Goal: Ask a question

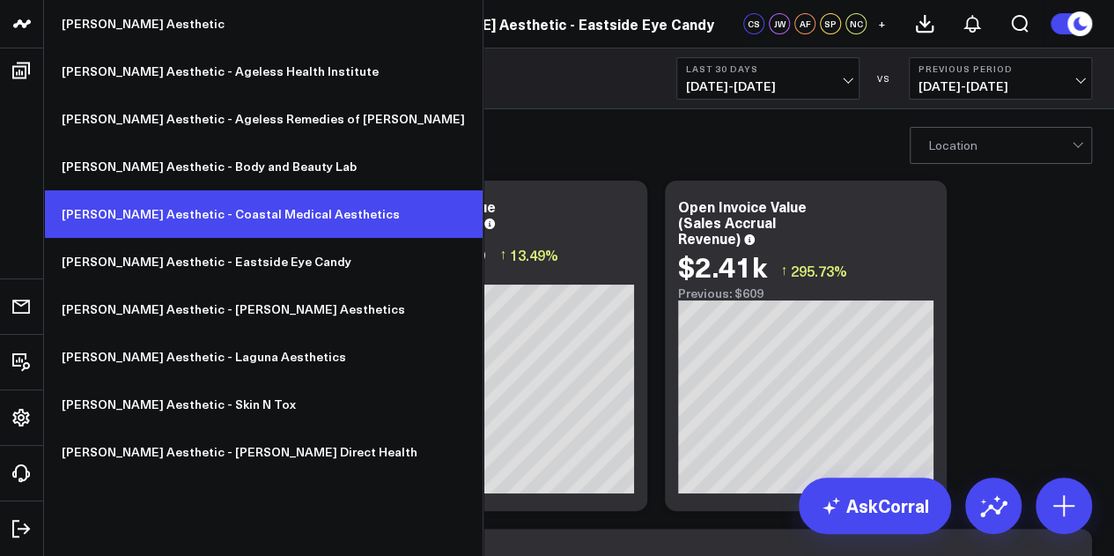
click at [186, 212] on link "[PERSON_NAME] Aesthetic - Coastal Medical Aesthetics" at bounding box center [263, 214] width 439 height 48
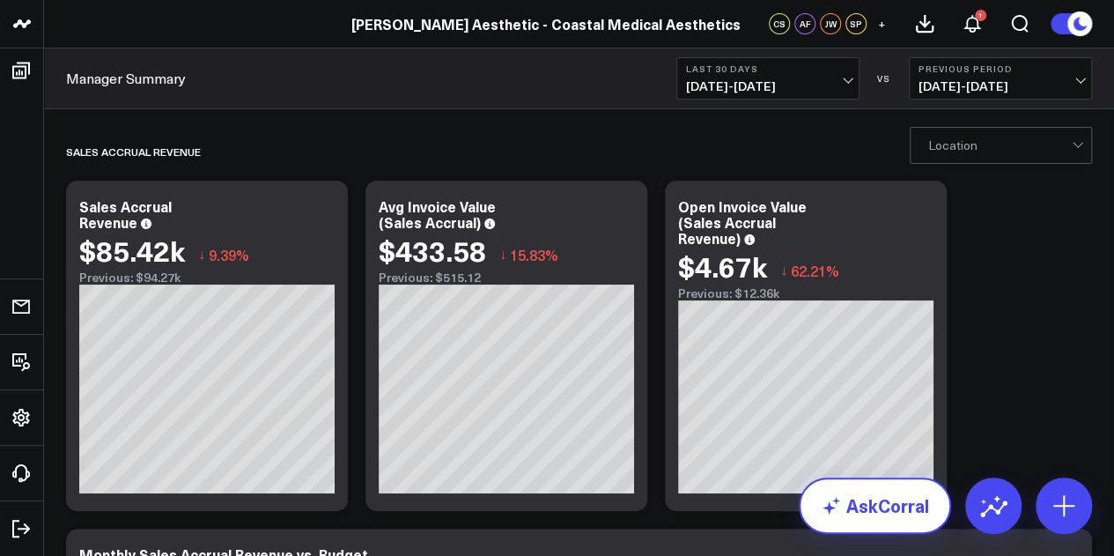
click at [883, 517] on link "AskCorral" at bounding box center [875, 505] width 152 height 56
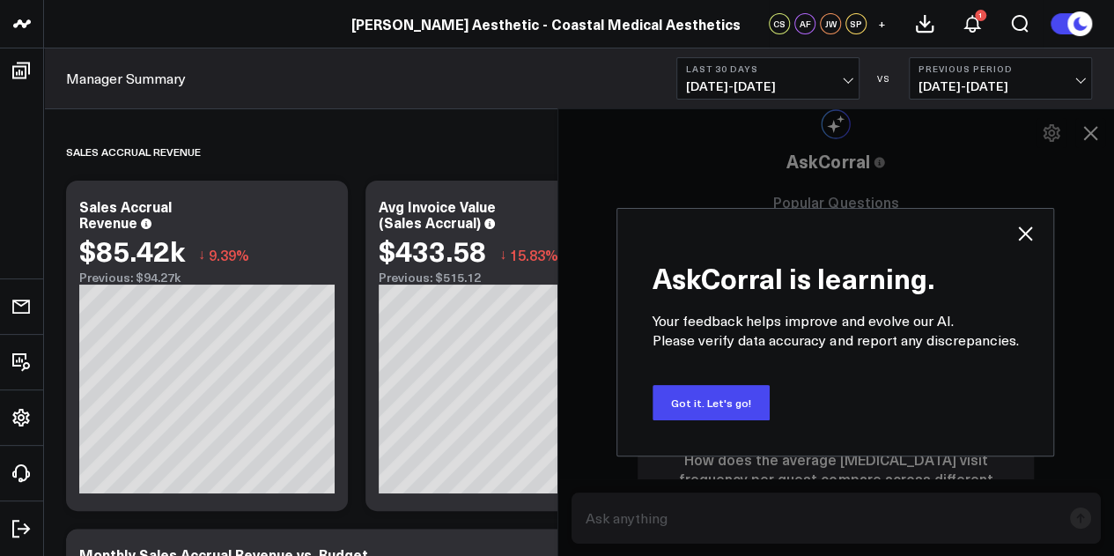
click at [1029, 232] on icon at bounding box center [1025, 233] width 21 height 21
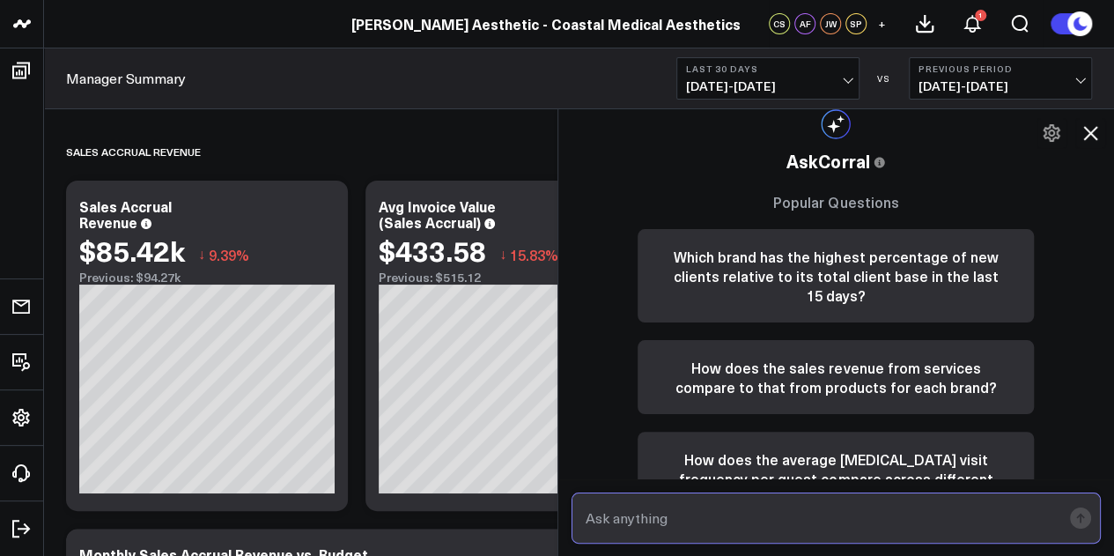
click at [788, 512] on input "text" at bounding box center [821, 518] width 481 height 32
type input "Sales accrual for [DATE]"
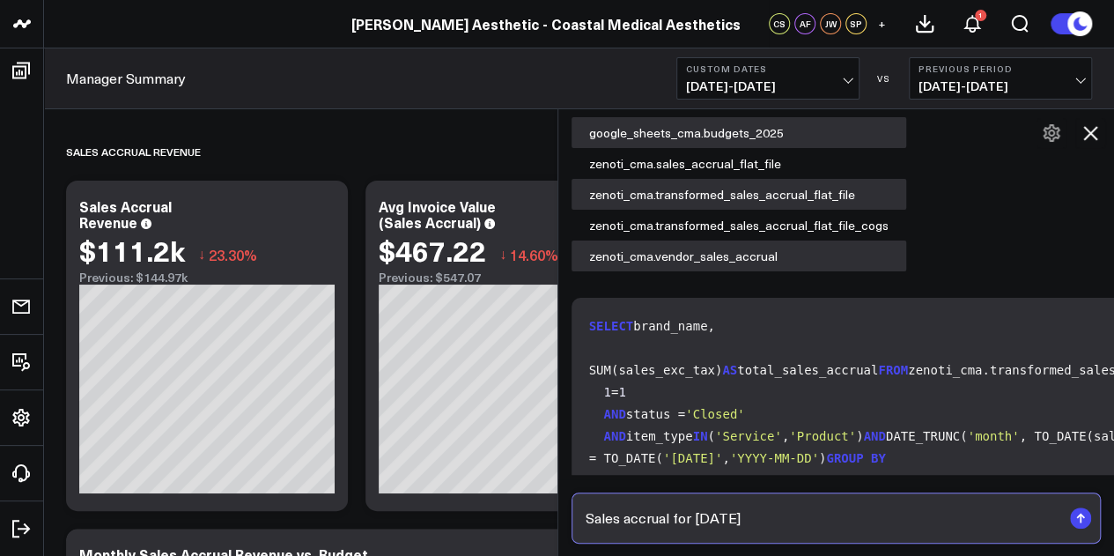
scroll to position [1558, 0]
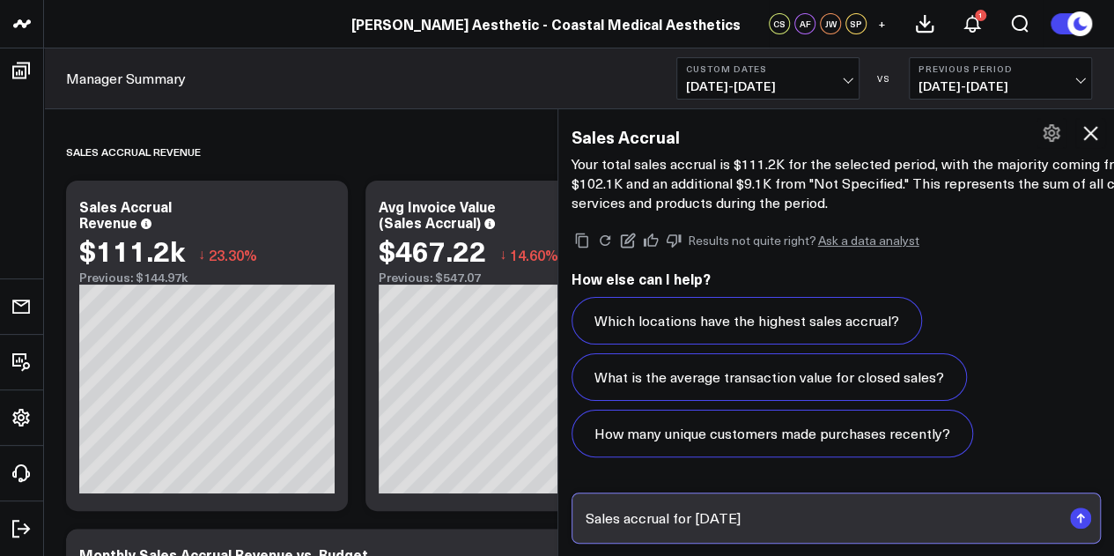
click at [810, 521] on input "Sales accrual for May 2025" at bounding box center [821, 518] width 481 height 32
paste input "yaPT67D8!b8e8g9"
type input "Sales accrual for May 2025"
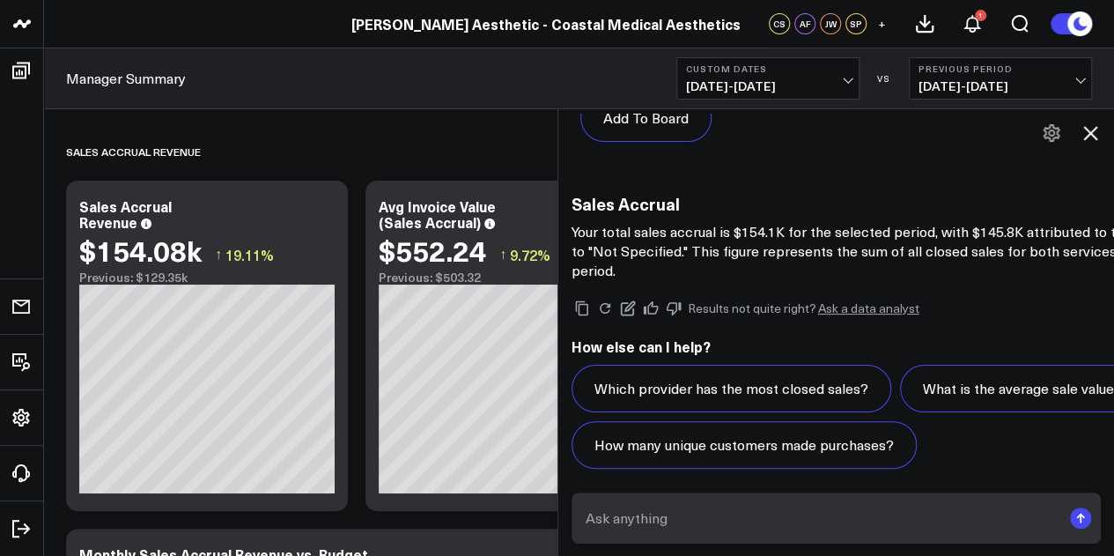
scroll to position [3225, 0]
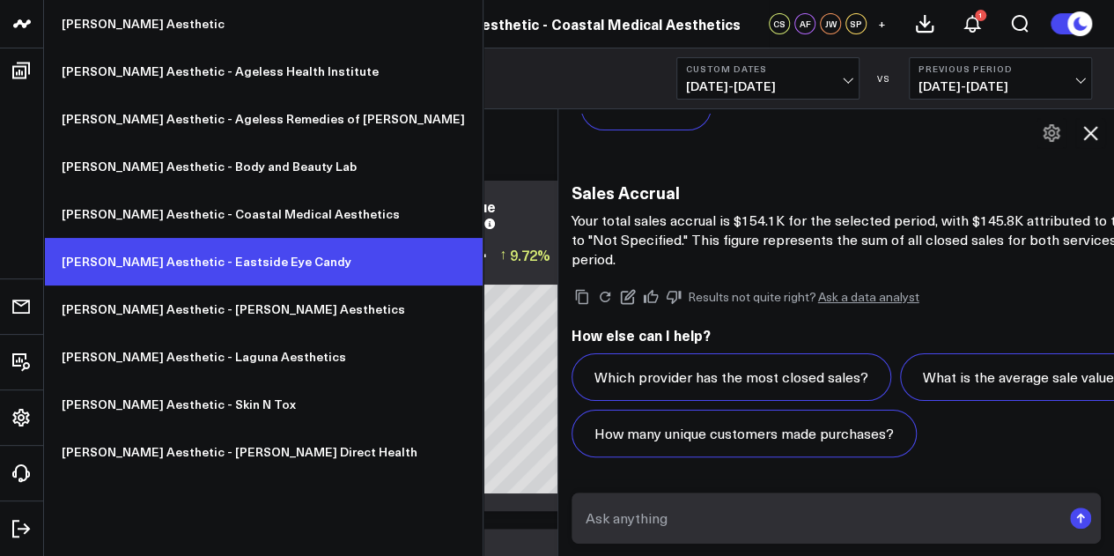
click at [208, 252] on link "[PERSON_NAME] Aesthetic - Eastside Eye Candy" at bounding box center [263, 262] width 439 height 48
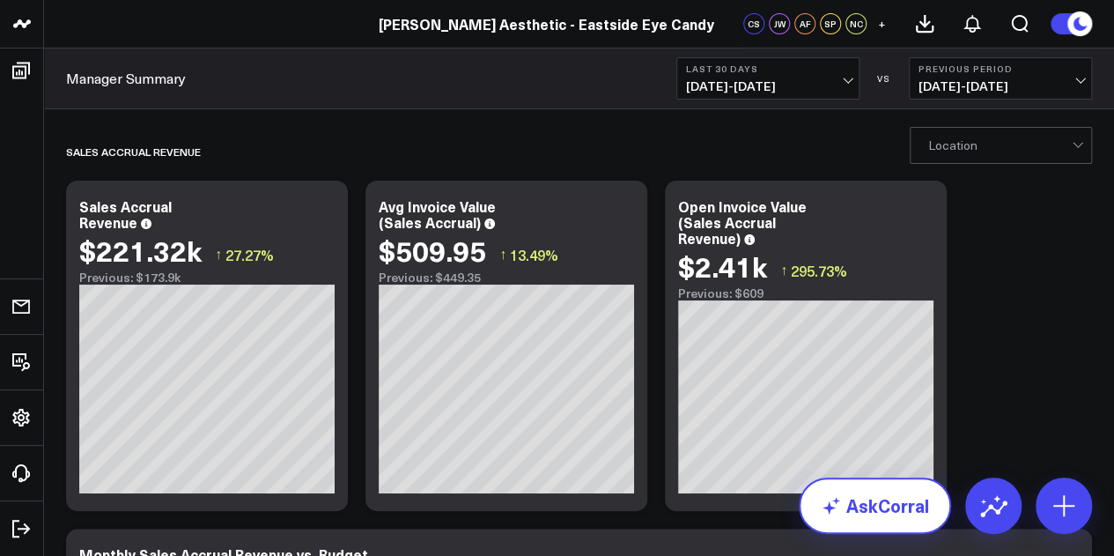
click at [888, 508] on link "AskCorral" at bounding box center [875, 505] width 152 height 56
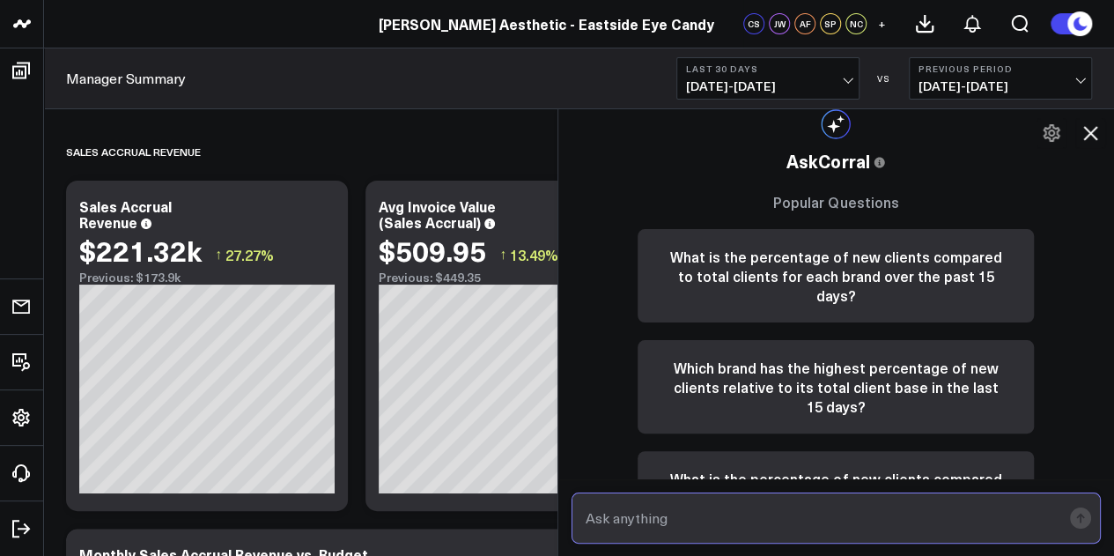
click at [808, 505] on input "text" at bounding box center [821, 518] width 481 height 32
type input "Sales accrual for [DATE]?"
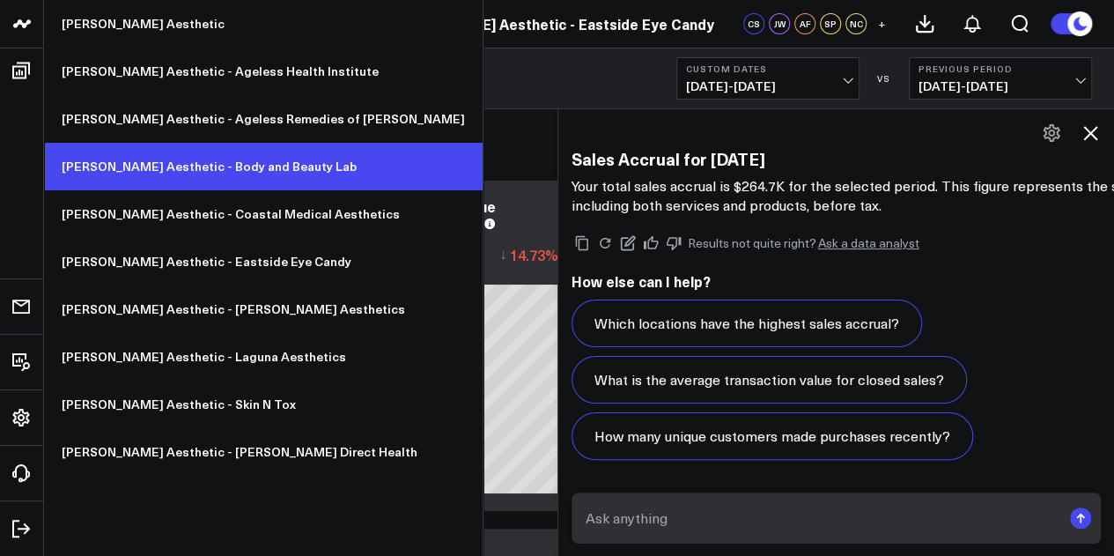
click at [208, 153] on link "[PERSON_NAME] Aesthetic - Body and Beauty Lab" at bounding box center [263, 167] width 439 height 48
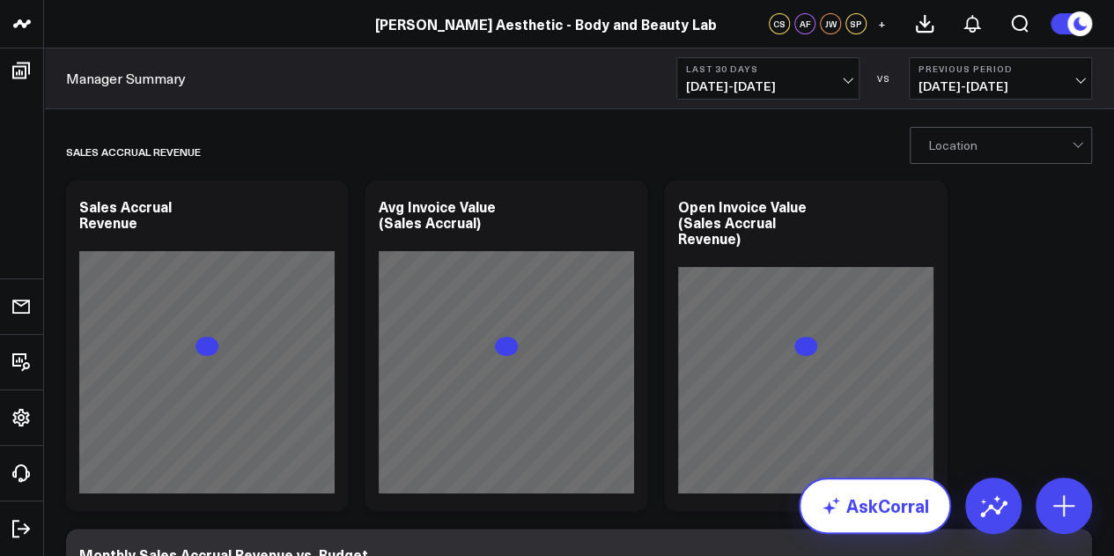
click at [865, 517] on link "AskCorral" at bounding box center [875, 505] width 152 height 56
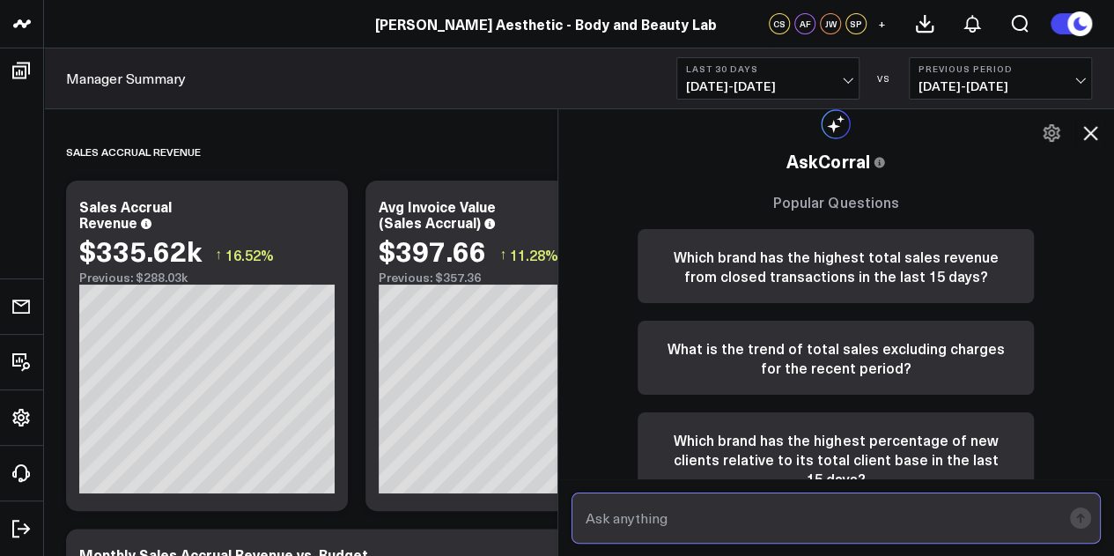
click at [866, 517] on input "text" at bounding box center [821, 518] width 481 height 32
type input "Sales accrual for [DATE]"
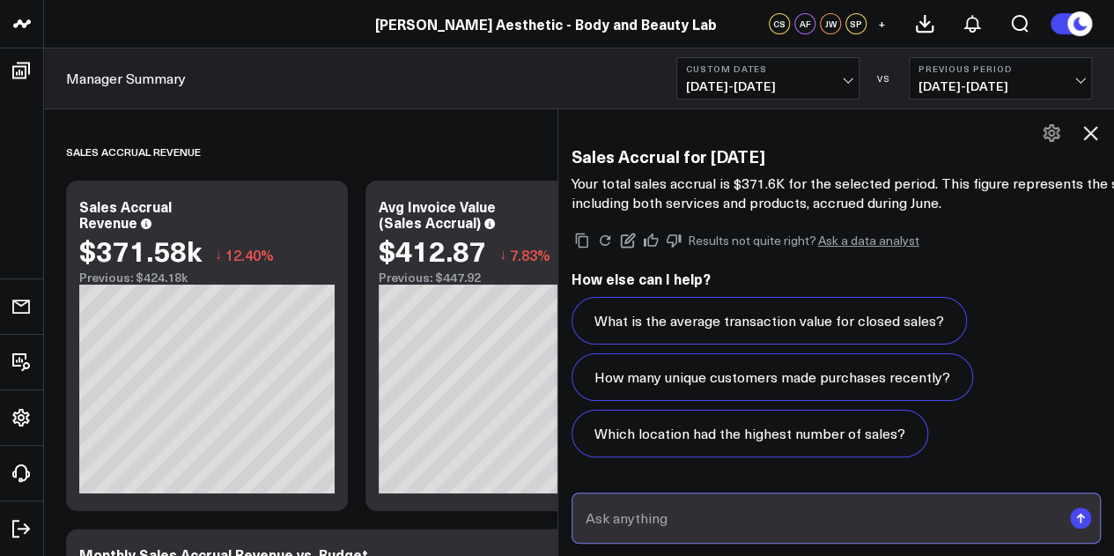
scroll to position [1907, 0]
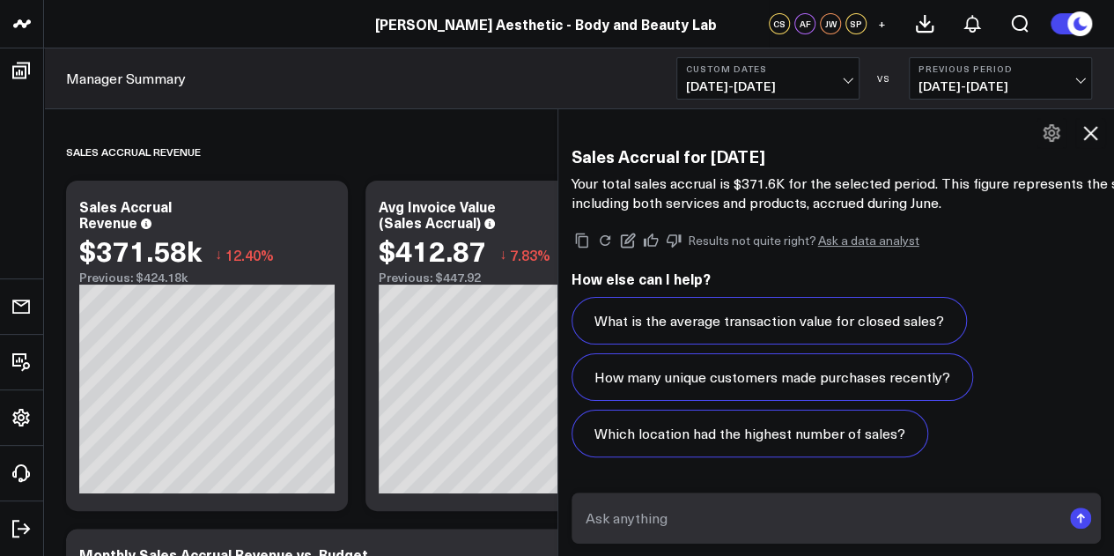
drag, startPoint x: 794, startPoint y: 141, endPoint x: 715, endPoint y: 138, distance: 78.4
click at [715, 146] on h3 "Sales Accrual for [DATE]" at bounding box center [924, 155] width 705 height 19
drag, startPoint x: 715, startPoint y: 138, endPoint x: 790, endPoint y: 138, distance: 74.9
click at [790, 146] on h3 "Sales Accrual for [DATE]" at bounding box center [924, 155] width 705 height 19
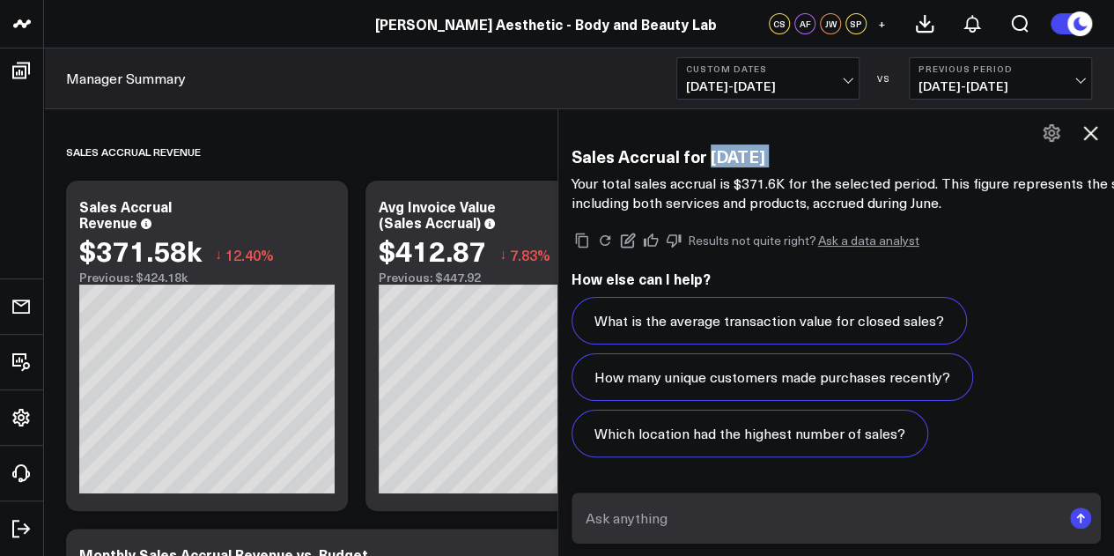
click at [790, 146] on h3 "Sales Accrual for [DATE]" at bounding box center [924, 155] width 705 height 19
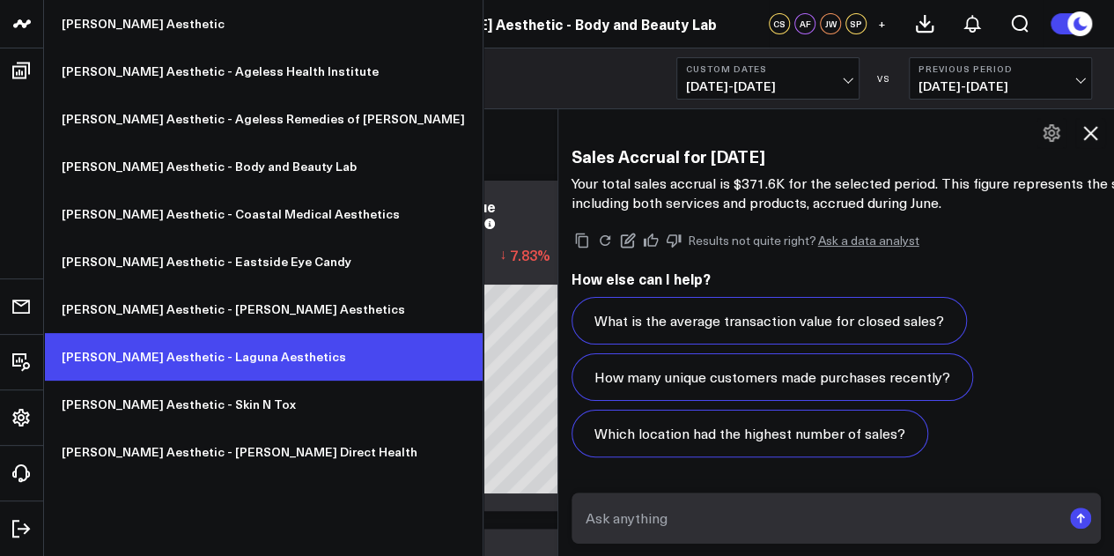
click at [211, 348] on link "[PERSON_NAME] Aesthetic - Laguna Aesthetics" at bounding box center [263, 357] width 439 height 48
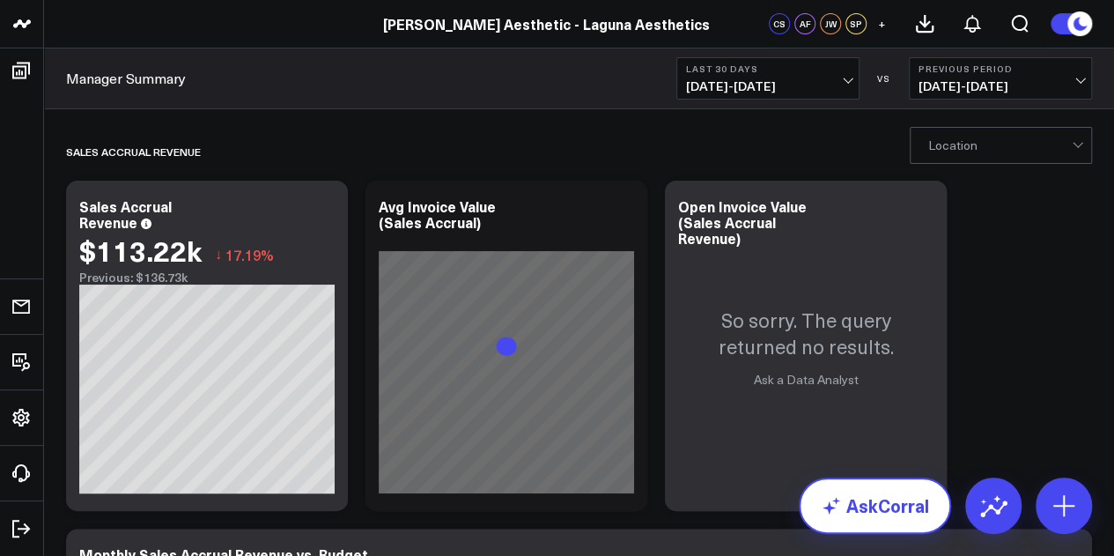
click at [860, 510] on link "AskCorral" at bounding box center [875, 505] width 152 height 56
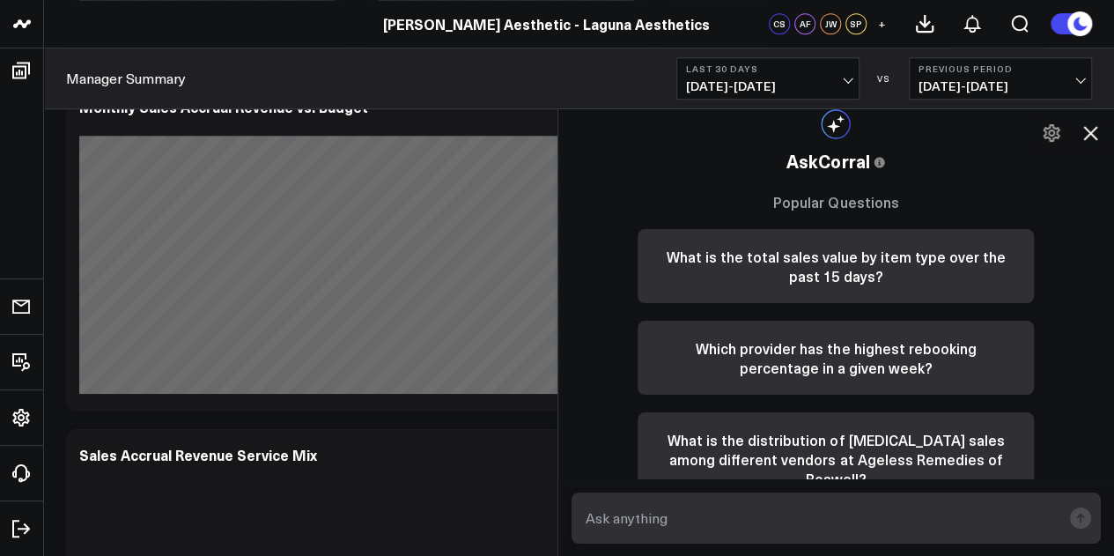
scroll to position [486, 0]
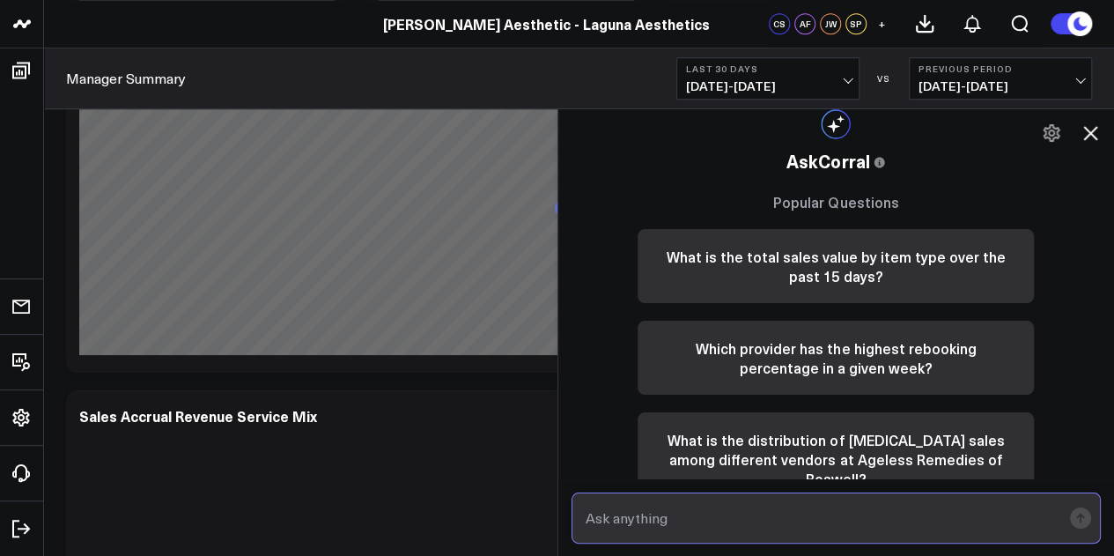
click at [787, 512] on input "text" at bounding box center [821, 518] width 481 height 32
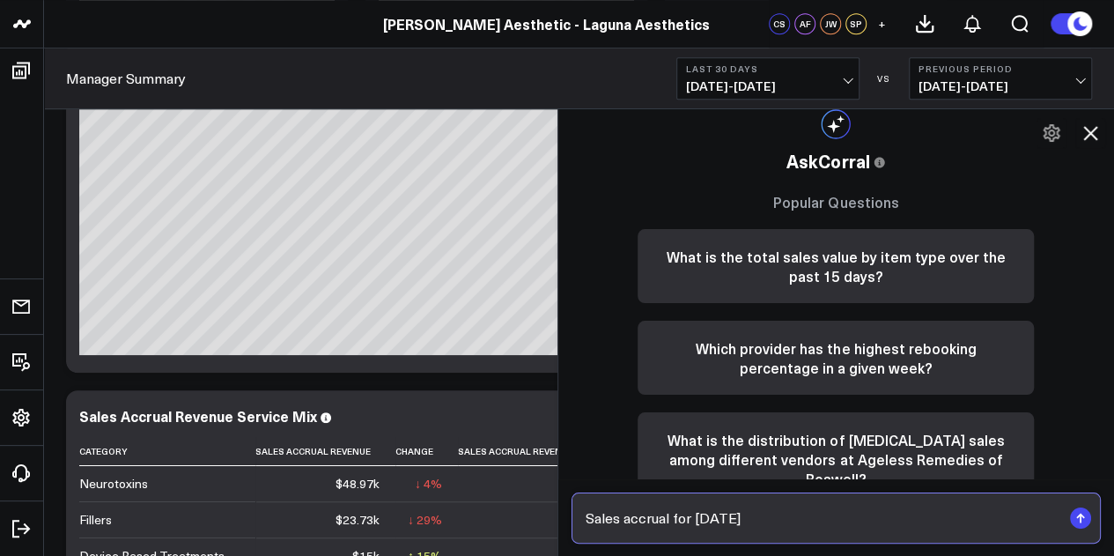
type input "Sales accrual for [DATE]?"
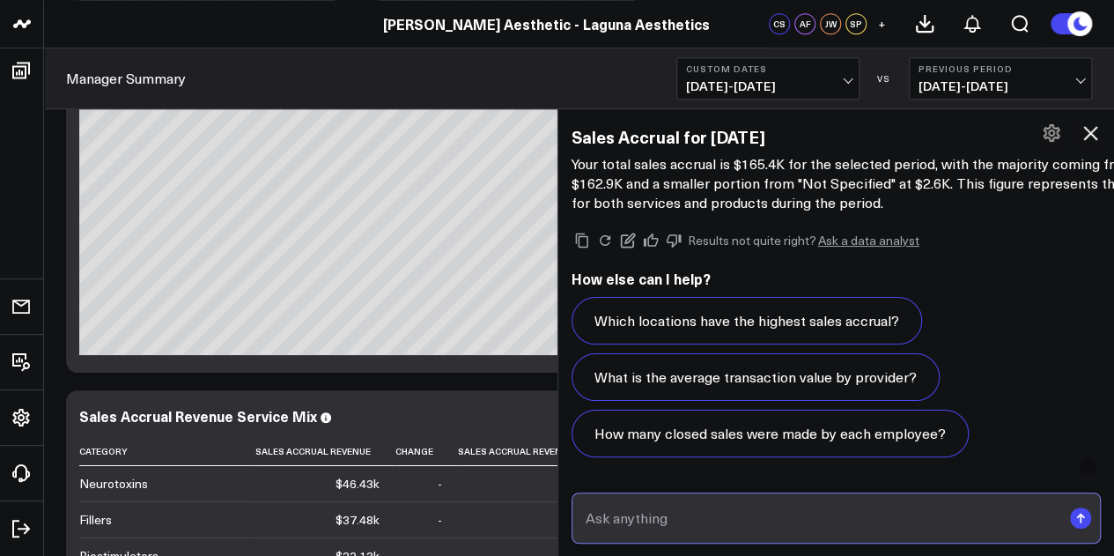
scroll to position [1869, 0]
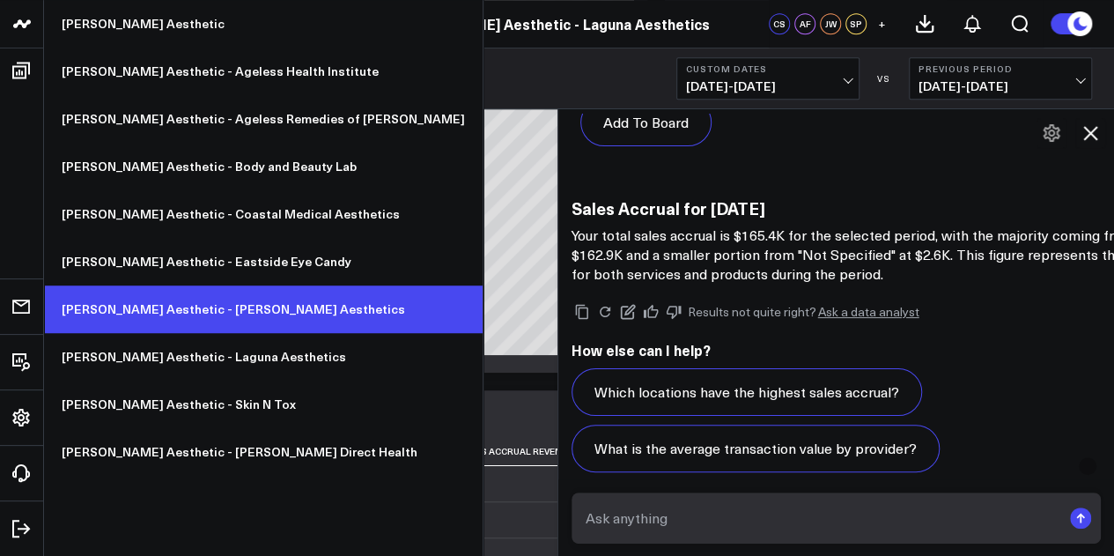
click at [237, 311] on link "[PERSON_NAME] Aesthetic - [PERSON_NAME] Aesthetics" at bounding box center [263, 309] width 439 height 48
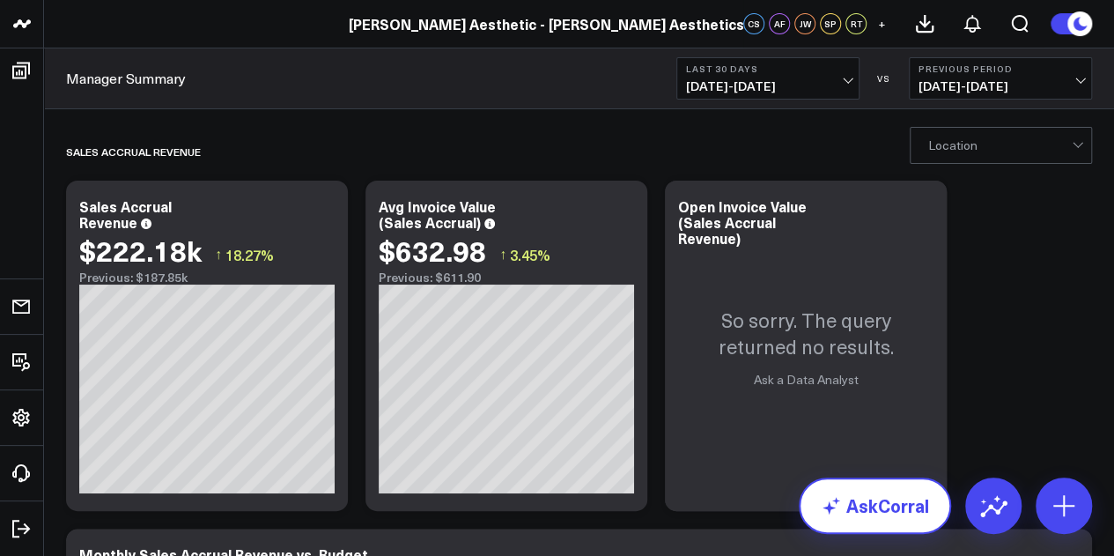
click at [898, 510] on link "AskCorral" at bounding box center [875, 505] width 152 height 56
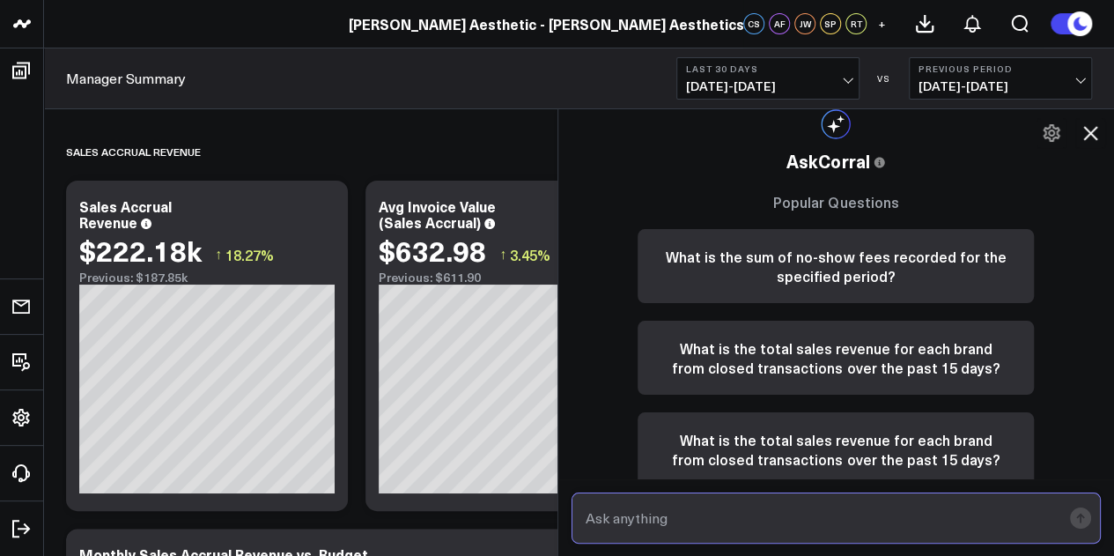
click at [881, 511] on input "text" at bounding box center [821, 518] width 481 height 32
type input "Sales accrual for June 2025"
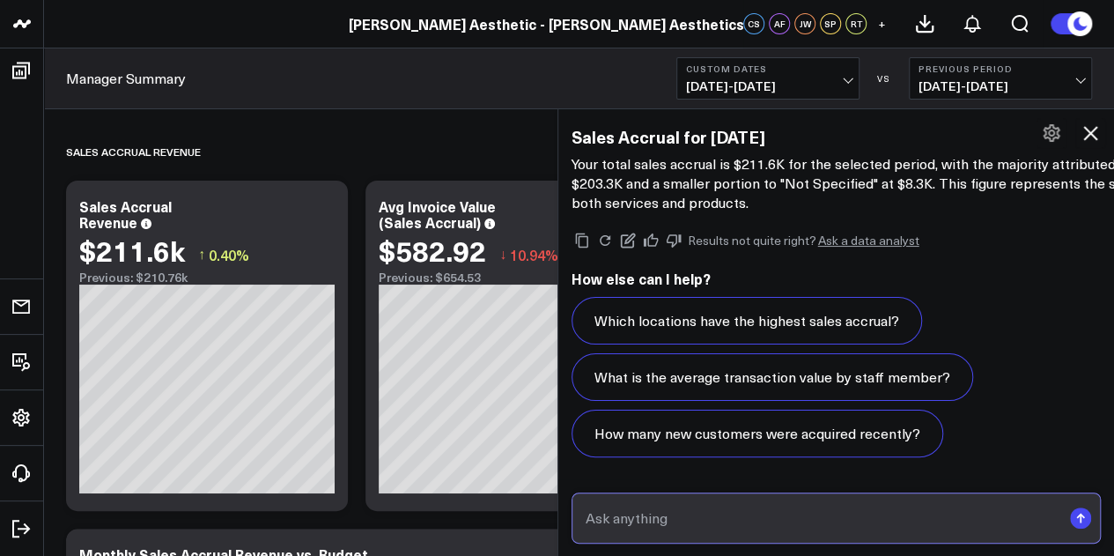
scroll to position [1527, 0]
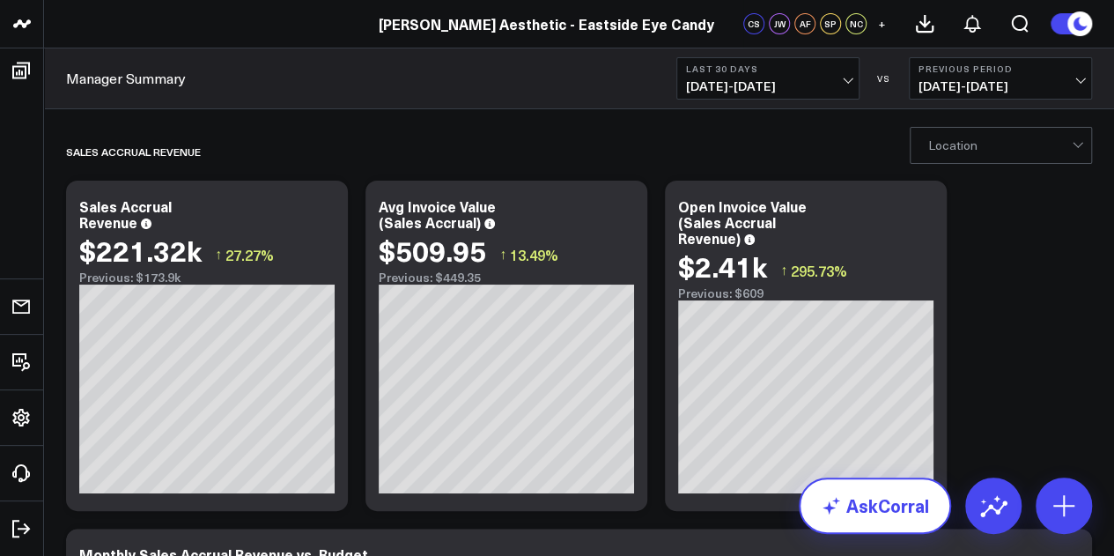
click at [886, 516] on link "AskCorral" at bounding box center [875, 505] width 152 height 56
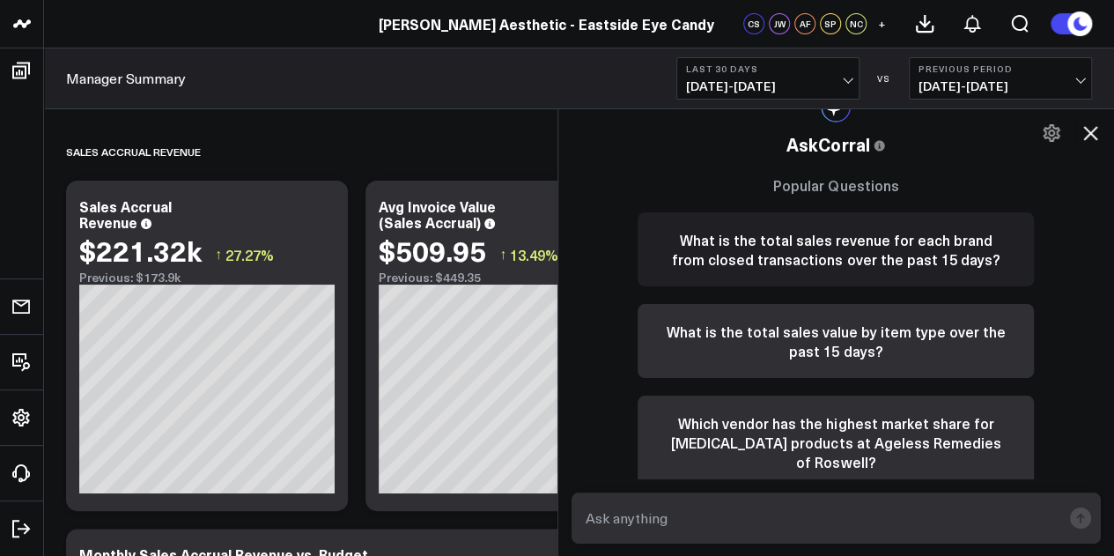
scroll to position [25, 0]
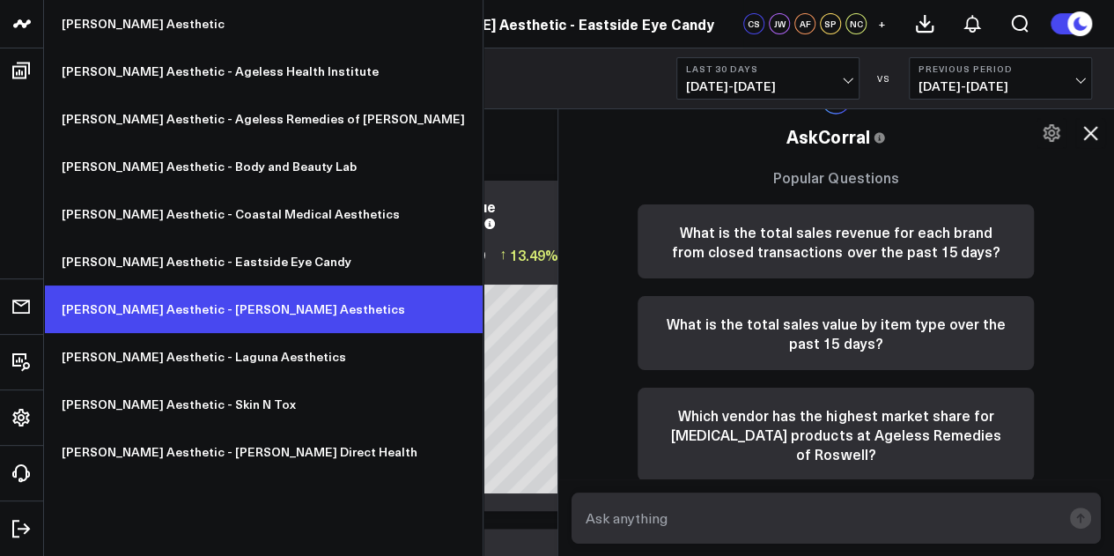
click at [211, 295] on link "[PERSON_NAME] Aesthetic - [PERSON_NAME] Aesthetics" at bounding box center [263, 309] width 439 height 48
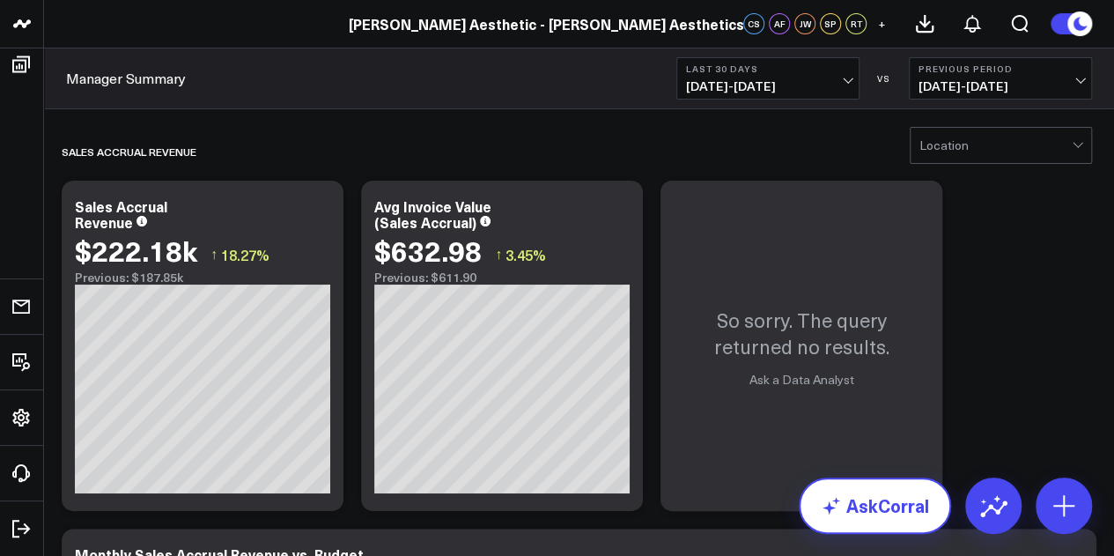
click at [909, 508] on link "AskCorral" at bounding box center [875, 505] width 152 height 56
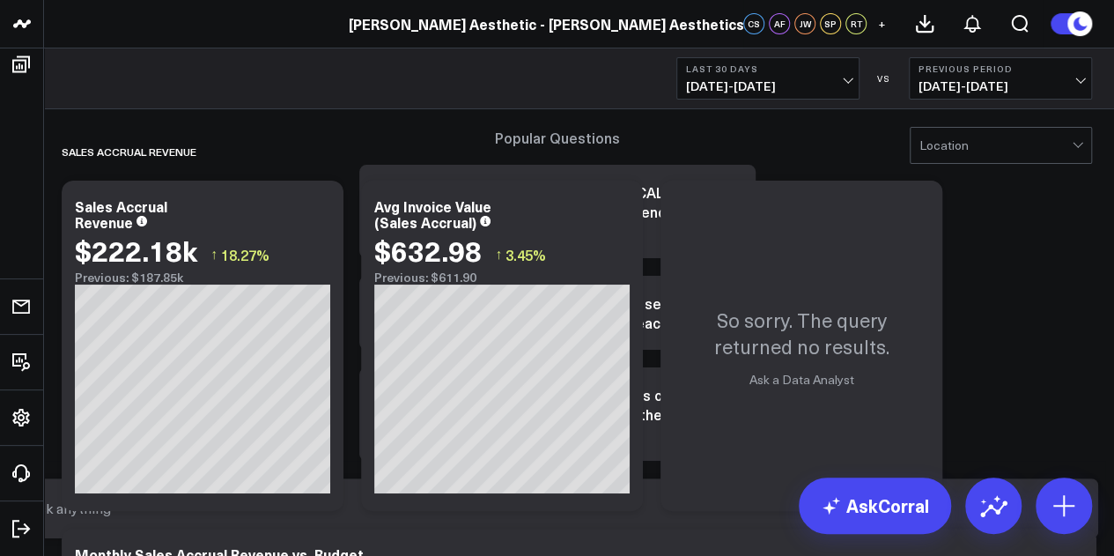
click at [819, 517] on input "text" at bounding box center [543, 508] width 1036 height 32
type input "Sales accrual for [DATE]"
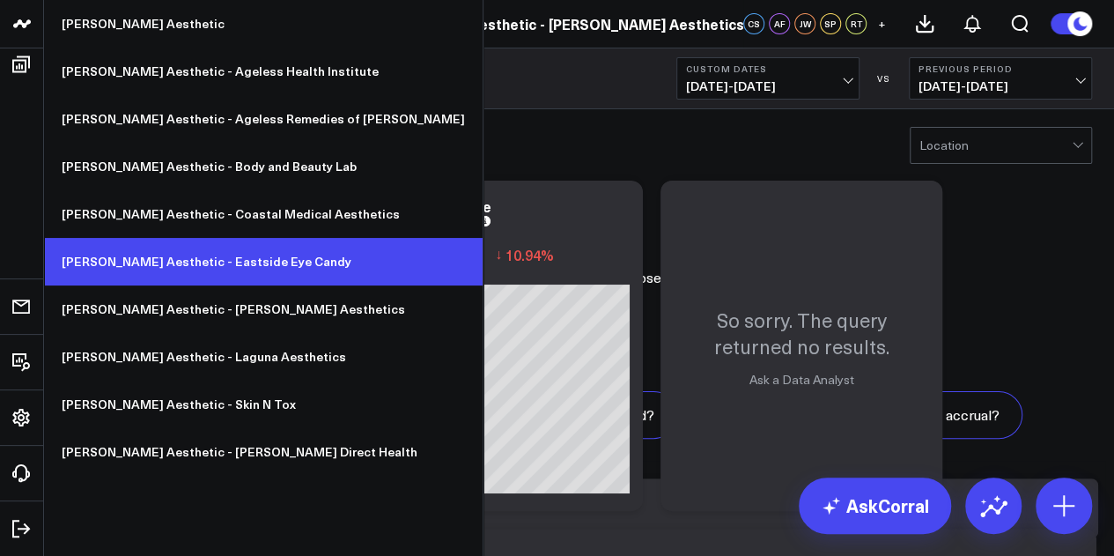
scroll to position [1918, 0]
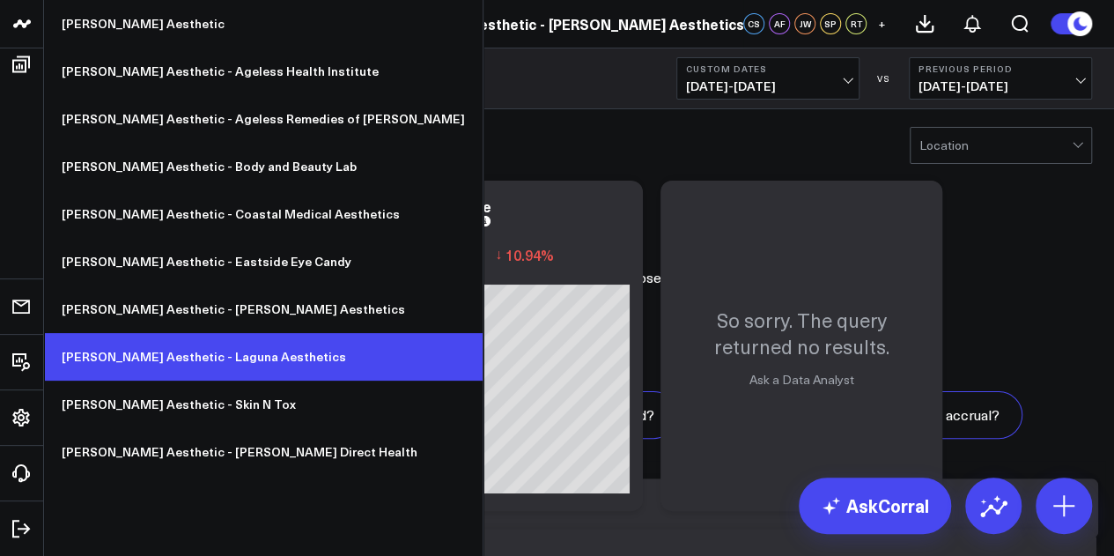
click at [210, 347] on link "[PERSON_NAME] Aesthetic - Laguna Aesthetics" at bounding box center [263, 357] width 439 height 48
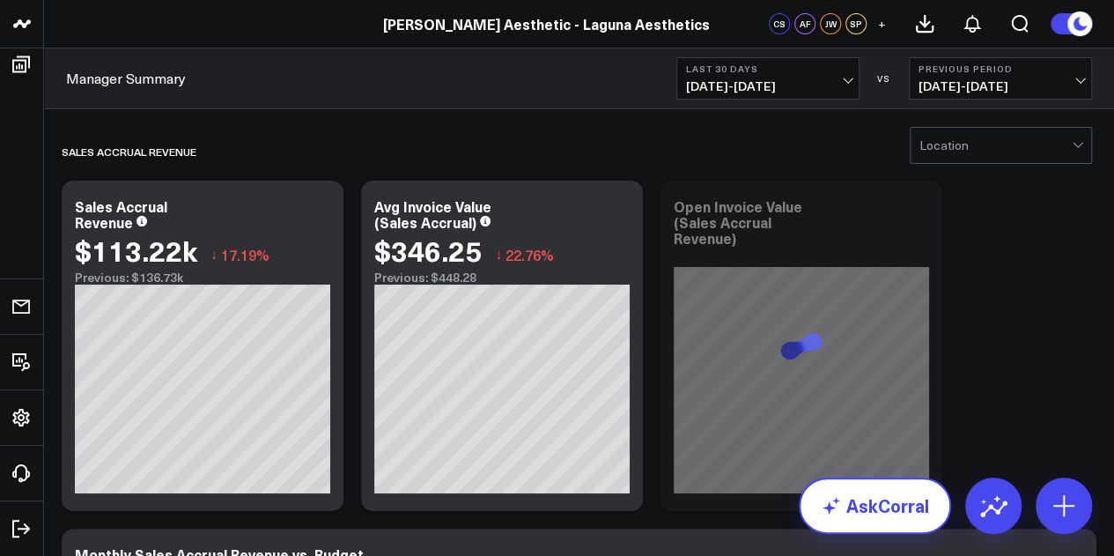
click at [862, 502] on link "AskCorral" at bounding box center [875, 505] width 152 height 56
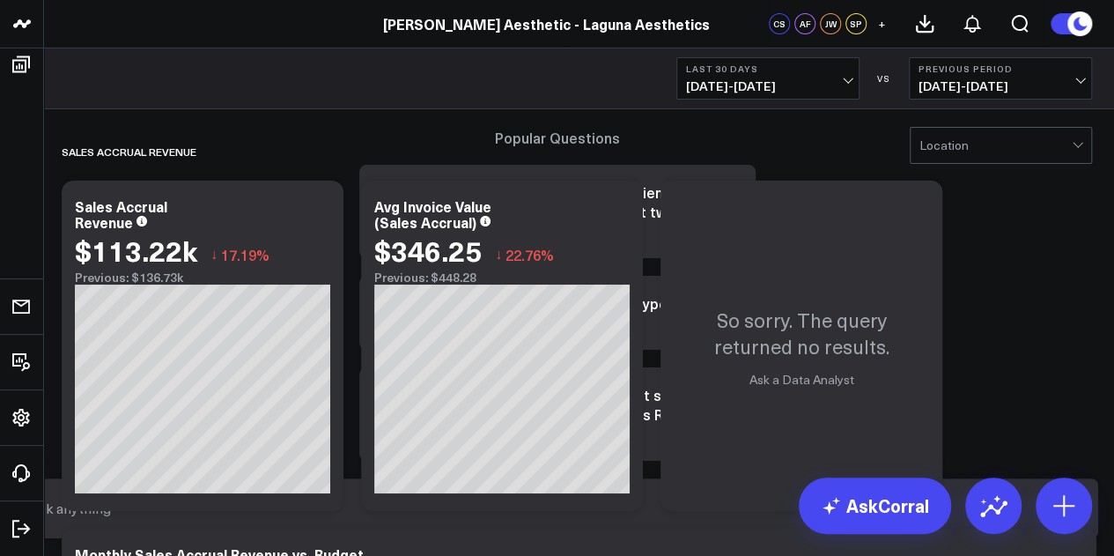
click at [862, 512] on input "text" at bounding box center [543, 508] width 1036 height 32
type input "Sales accrual for [DATE]"
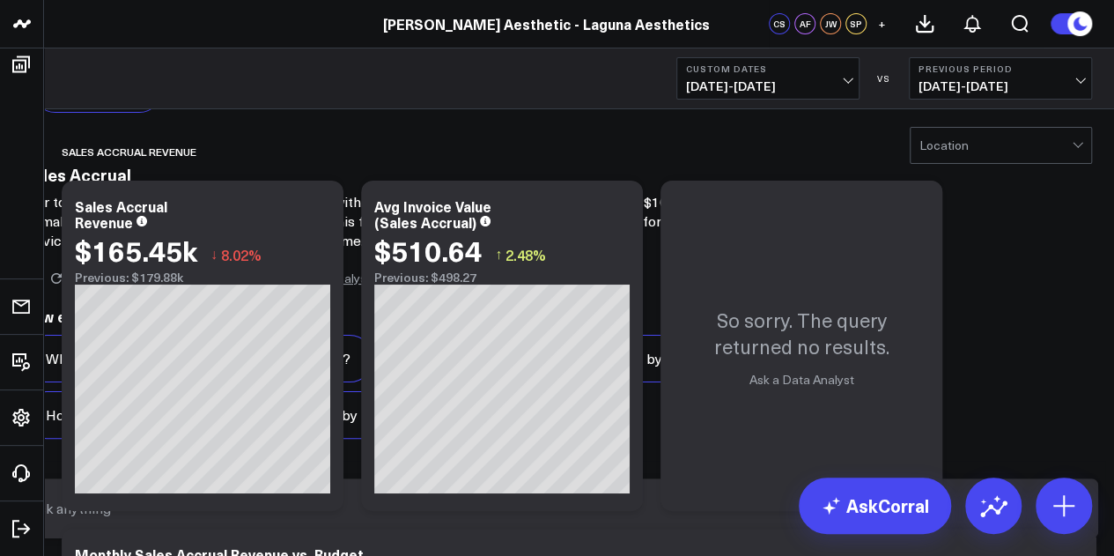
scroll to position [1527, 0]
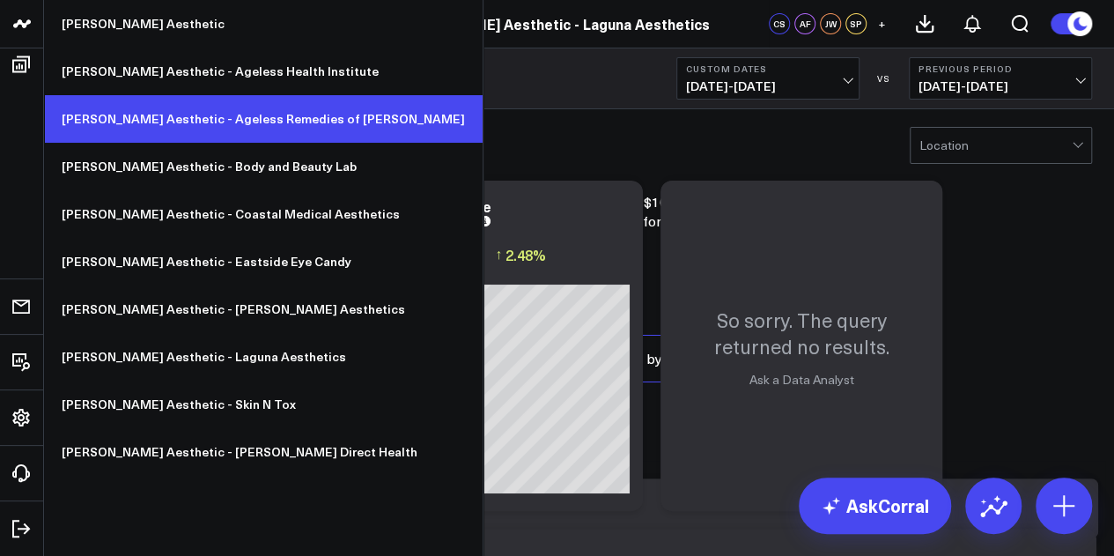
click at [257, 126] on link "[PERSON_NAME] Aesthetic - Ageless Remedies of [PERSON_NAME]" at bounding box center [263, 119] width 439 height 48
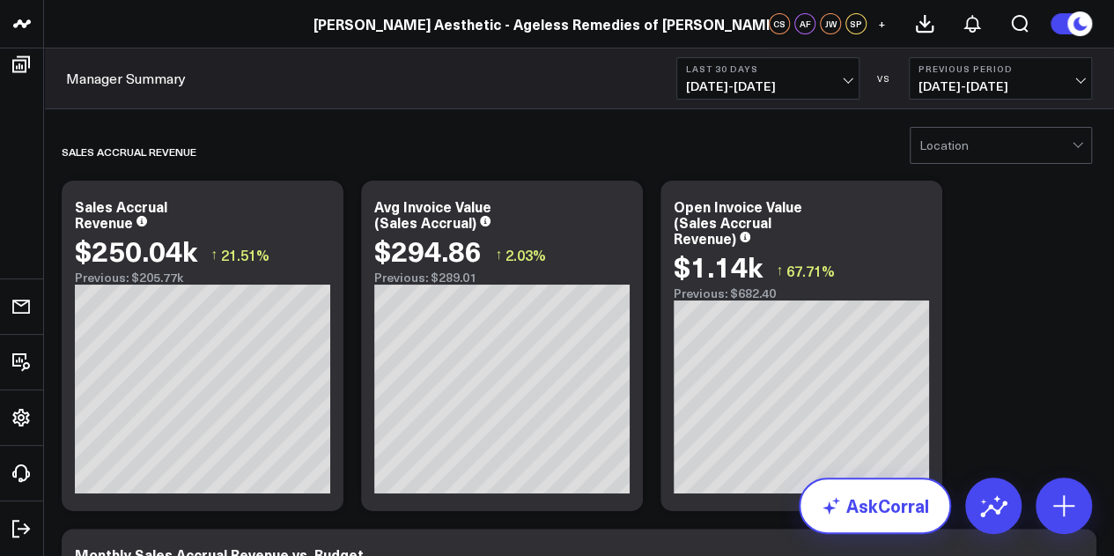
click at [900, 512] on link "AskCorral" at bounding box center [875, 505] width 152 height 56
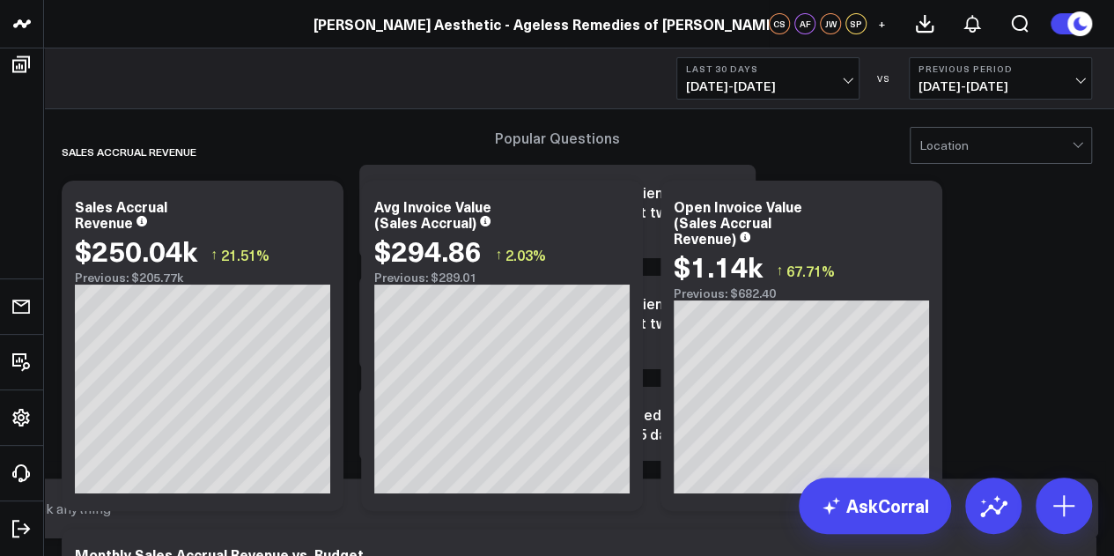
click at [772, 515] on input "text" at bounding box center [543, 508] width 1036 height 32
type input "sales accrual for June 2025"
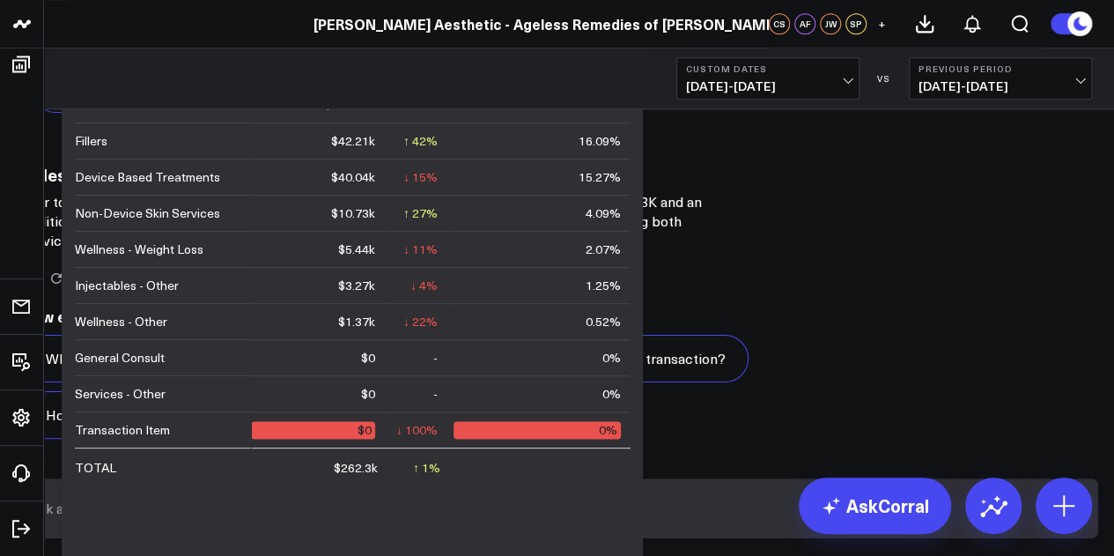
scroll to position [921, 0]
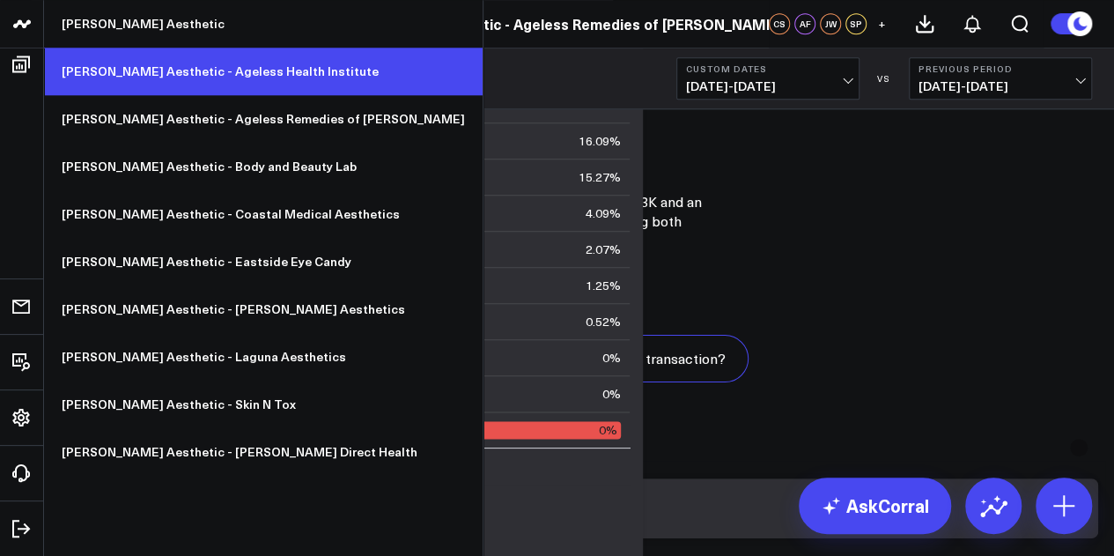
click at [233, 84] on link "[PERSON_NAME] Aesthetic - Ageless Health Institute" at bounding box center [263, 72] width 439 height 48
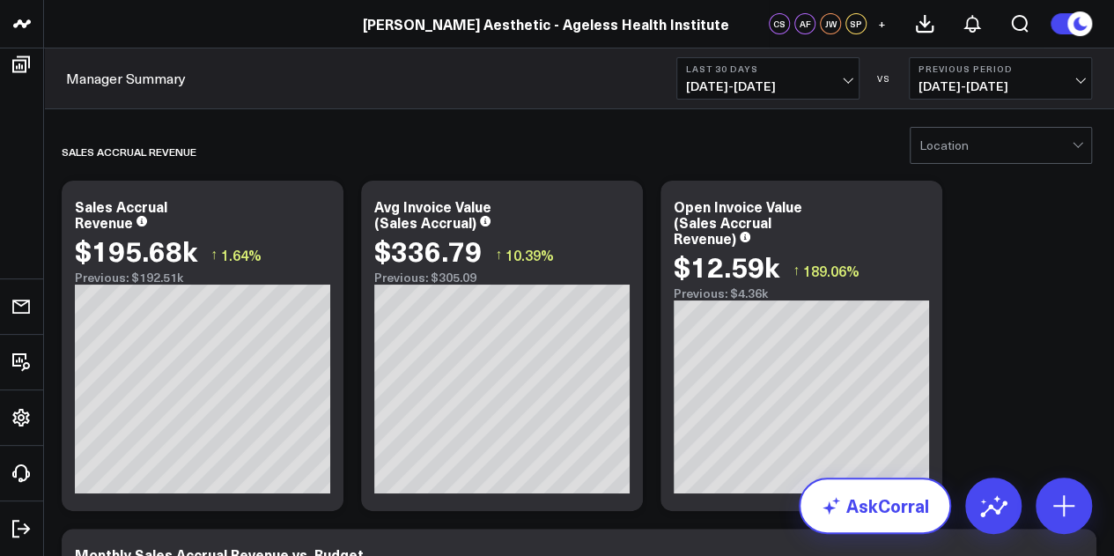
click at [880, 513] on link "AskCorral" at bounding box center [875, 505] width 152 height 56
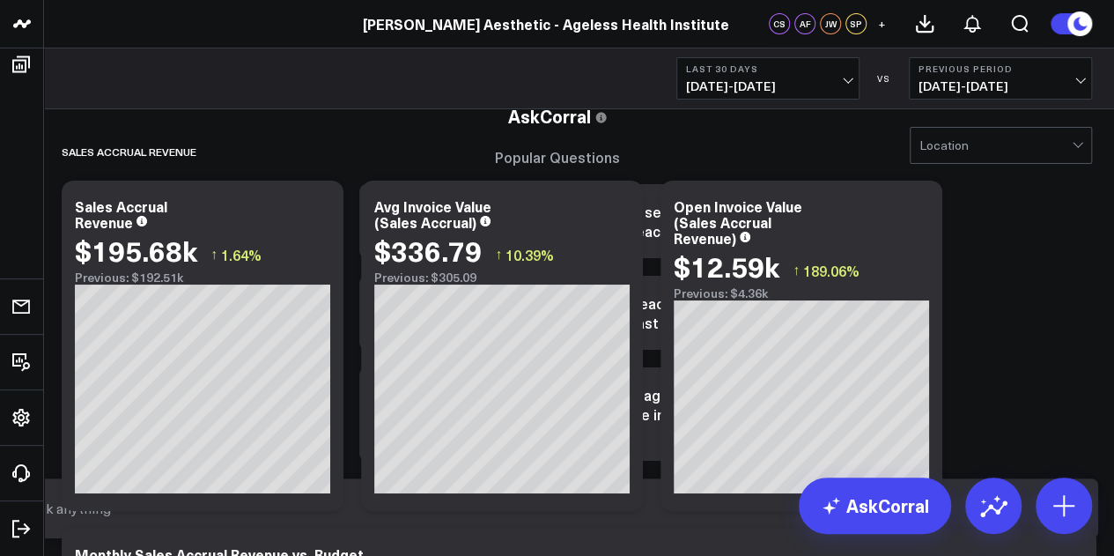
click at [873, 514] on input "text" at bounding box center [543, 508] width 1036 height 32
type input "sales accrual for 2025"
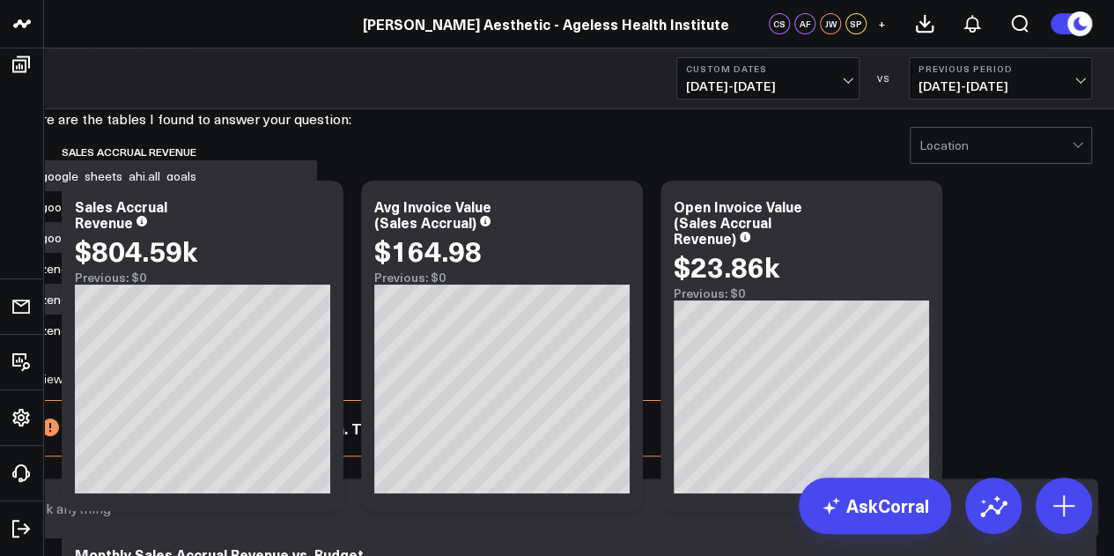
scroll to position [163, 0]
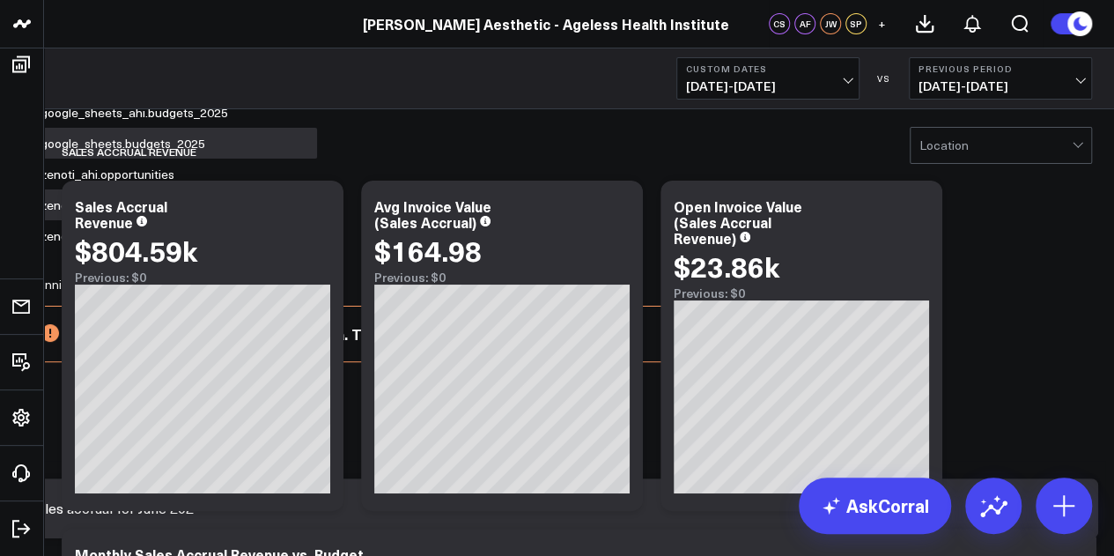
type input "Sales accrual for [DATE]"
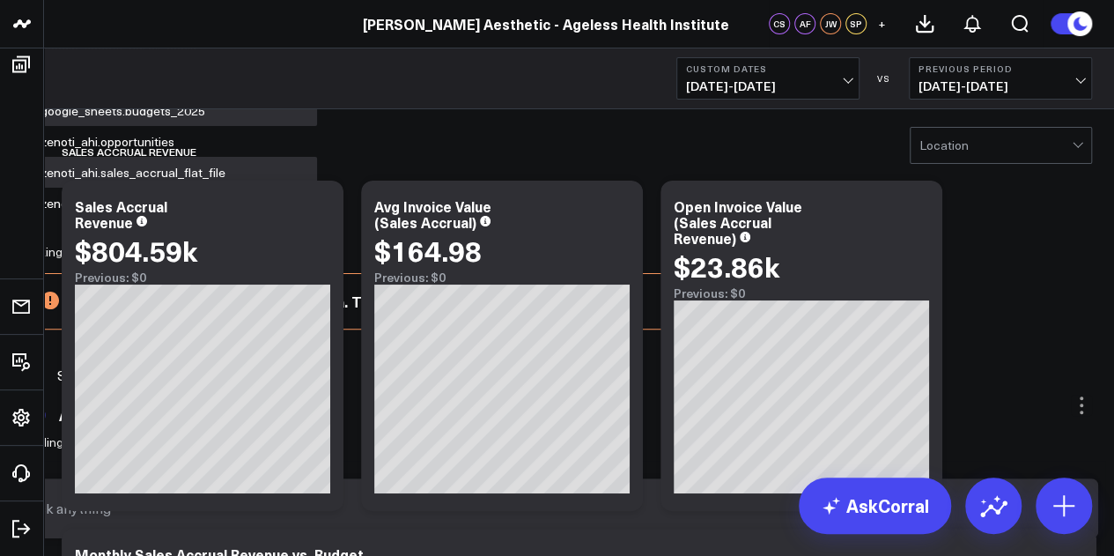
scroll to position [215, 0]
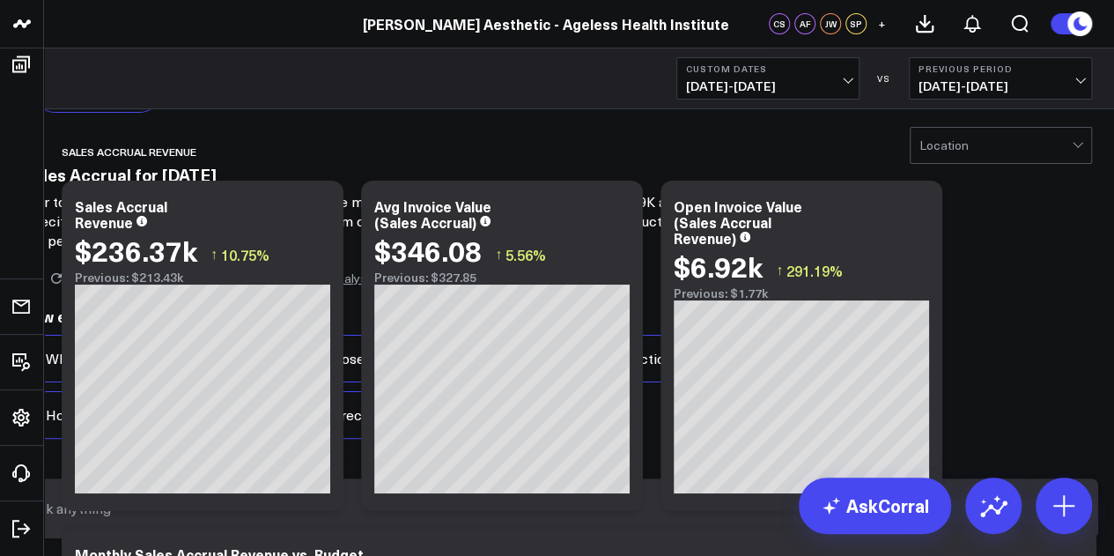
scroll to position [3574, 0]
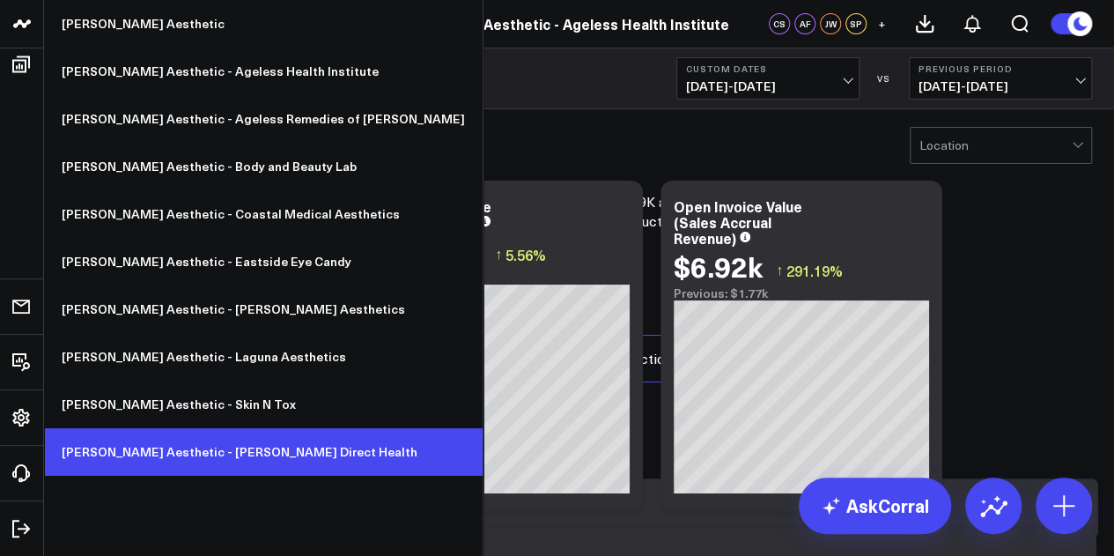
click at [218, 452] on link "[PERSON_NAME] Aesthetic - [PERSON_NAME] Direct Health" at bounding box center [263, 452] width 439 height 48
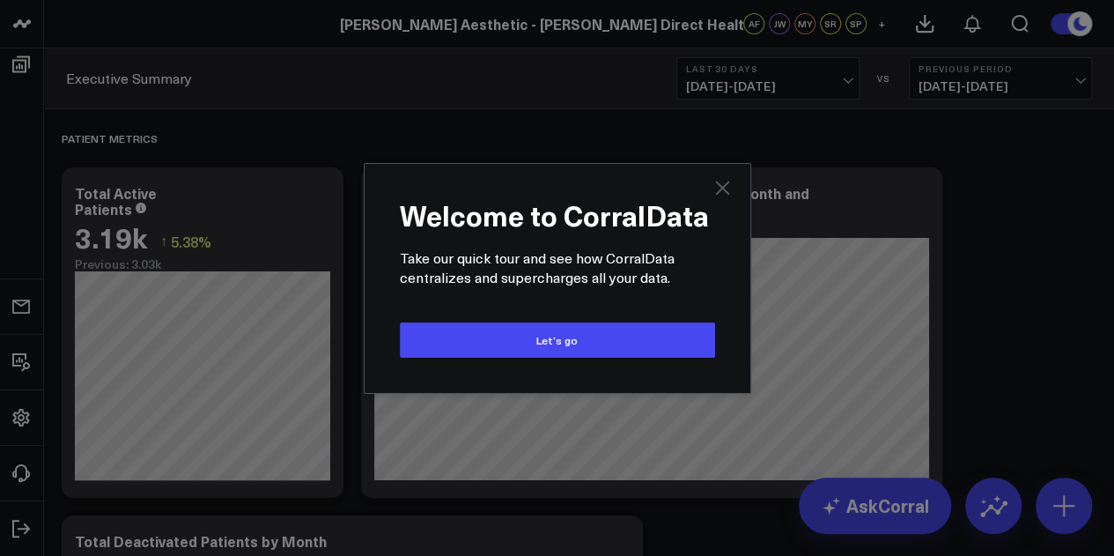
click at [726, 195] on icon at bounding box center [722, 188] width 14 height 14
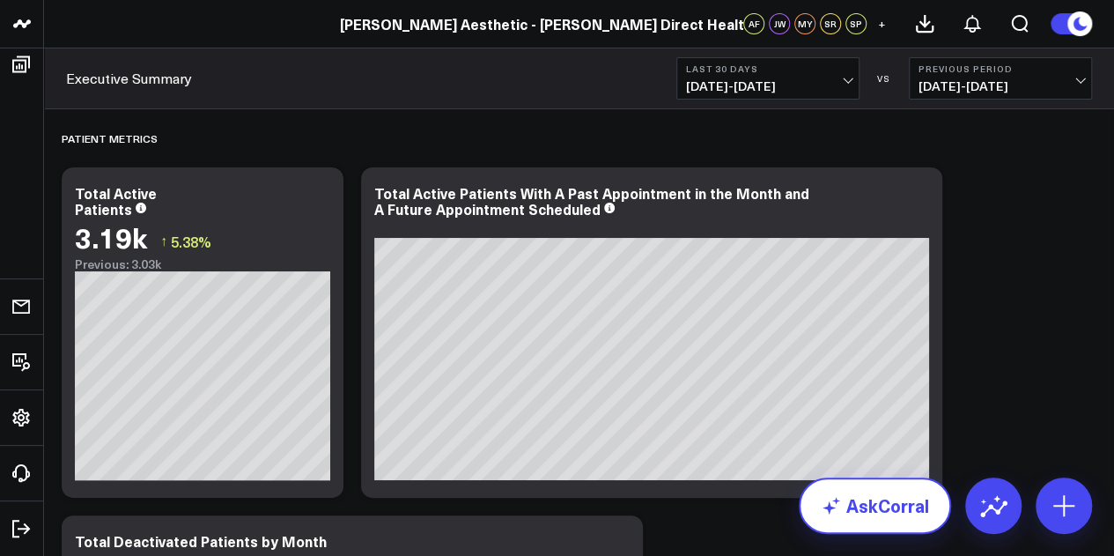
click at [883, 512] on link "AskCorral" at bounding box center [875, 505] width 152 height 56
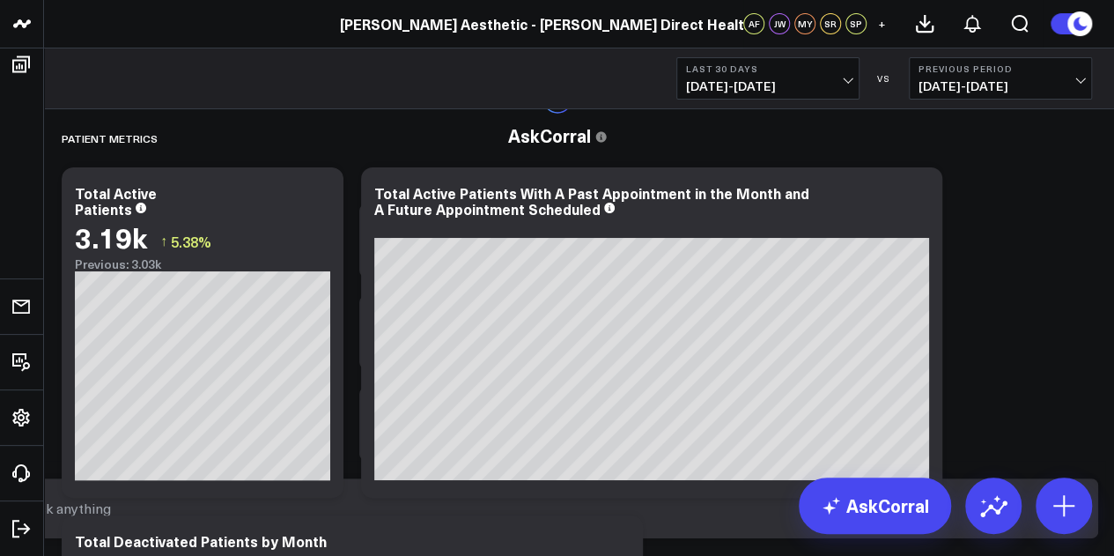
click at [863, 524] on input "text" at bounding box center [543, 508] width 1036 height 32
type input "sales accrual [DATE]"
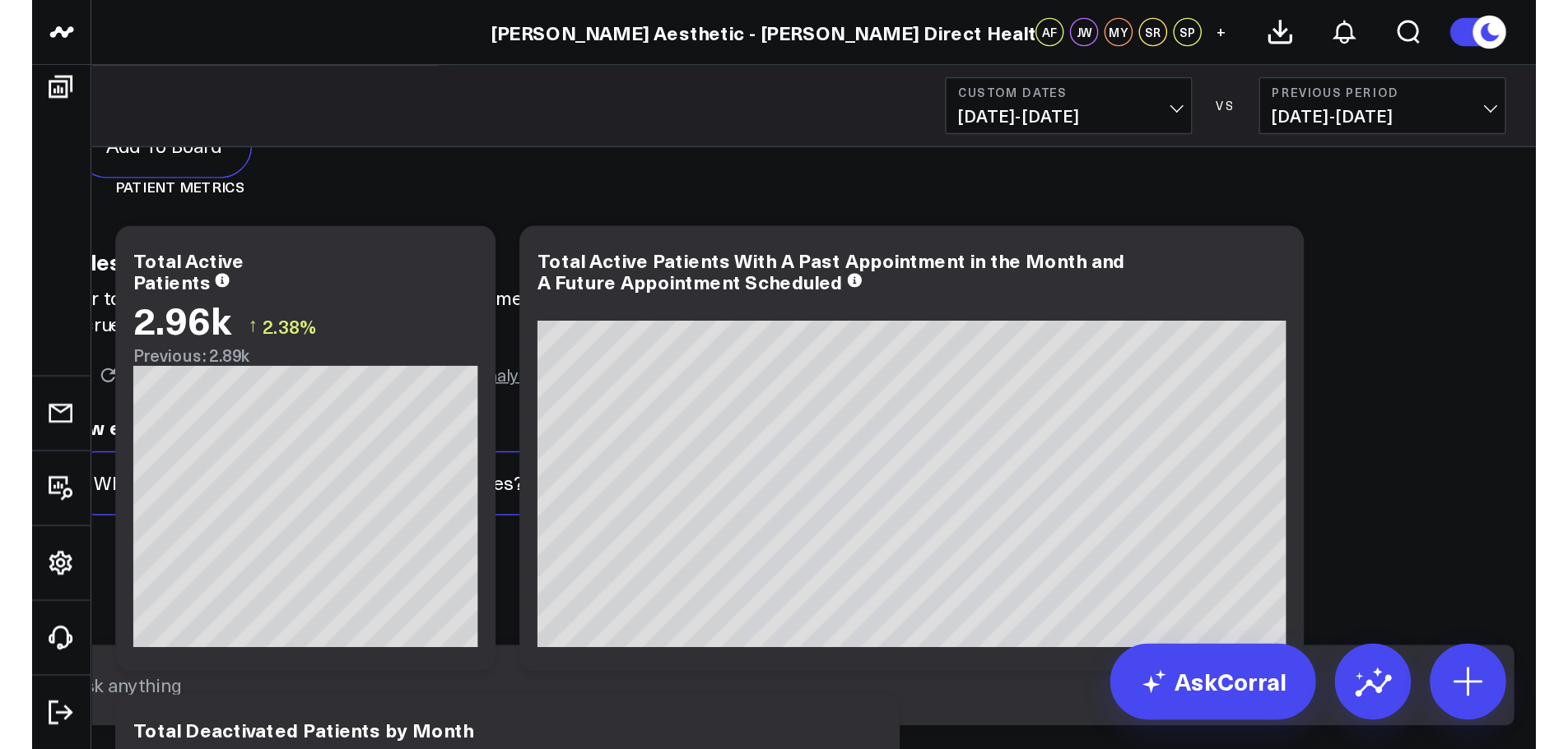
scroll to position [1763, 0]
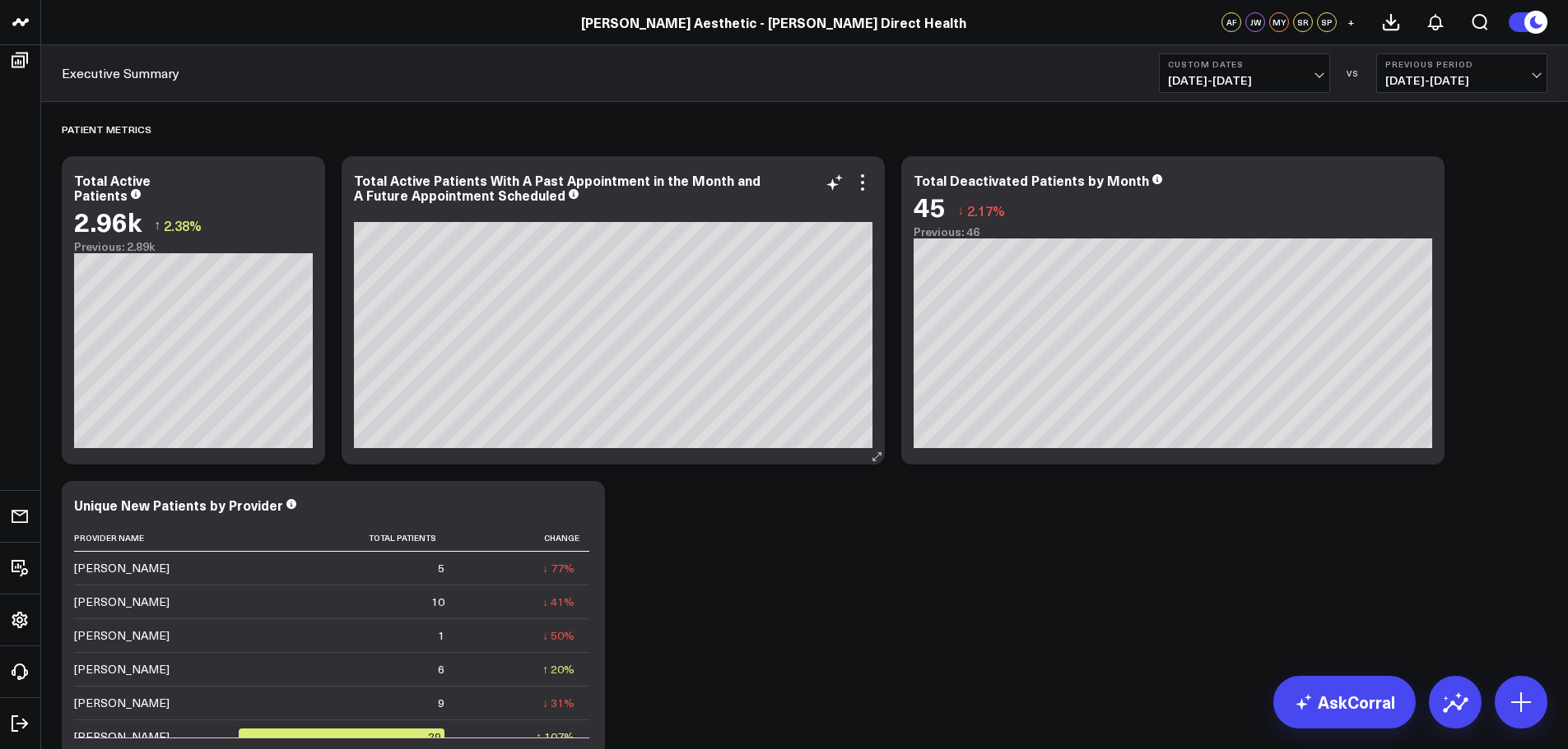
scroll to position [1082, 0]
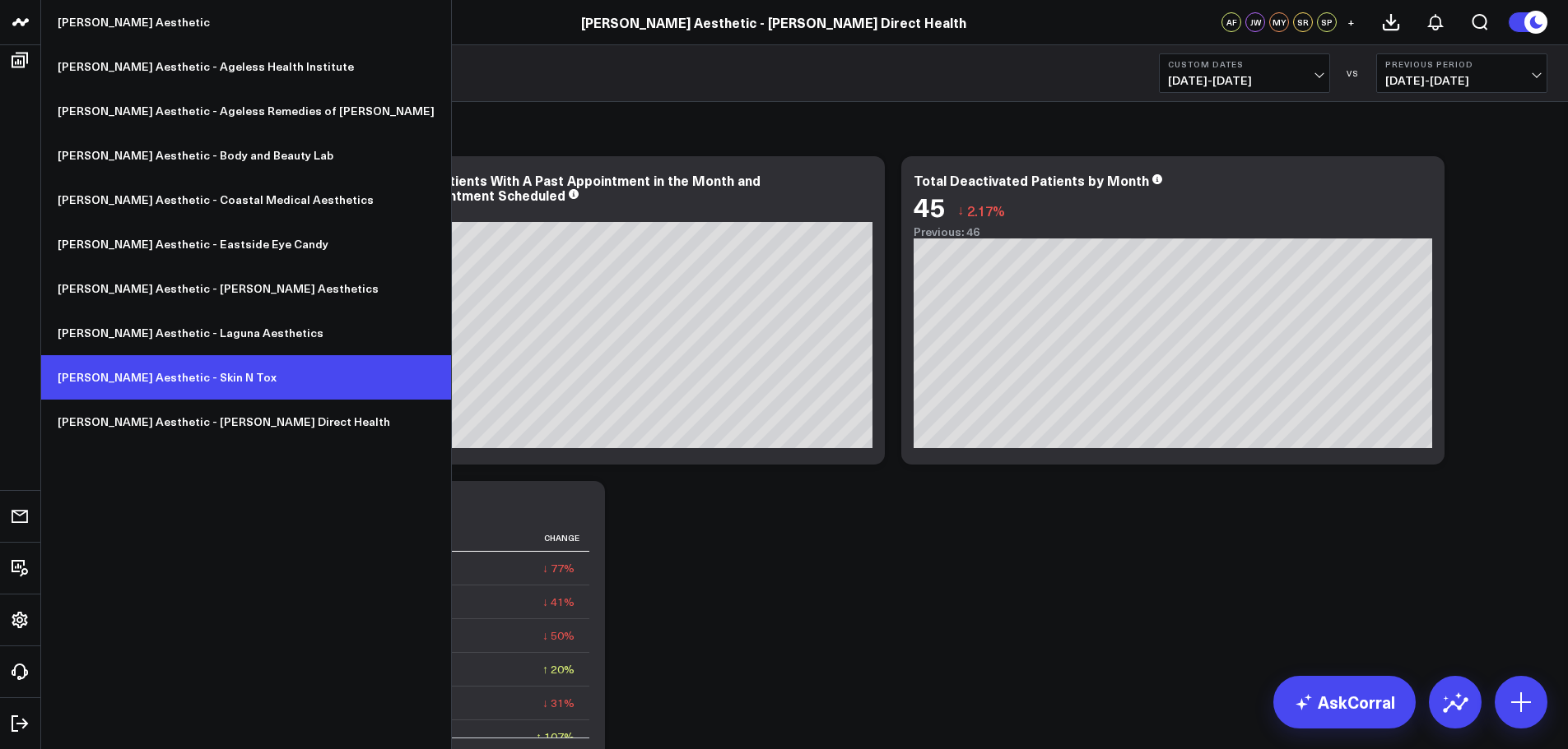
click at [210, 381] on link "[PERSON_NAME] Aesthetic - Skin N Tox" at bounding box center [246, 378] width 410 height 45
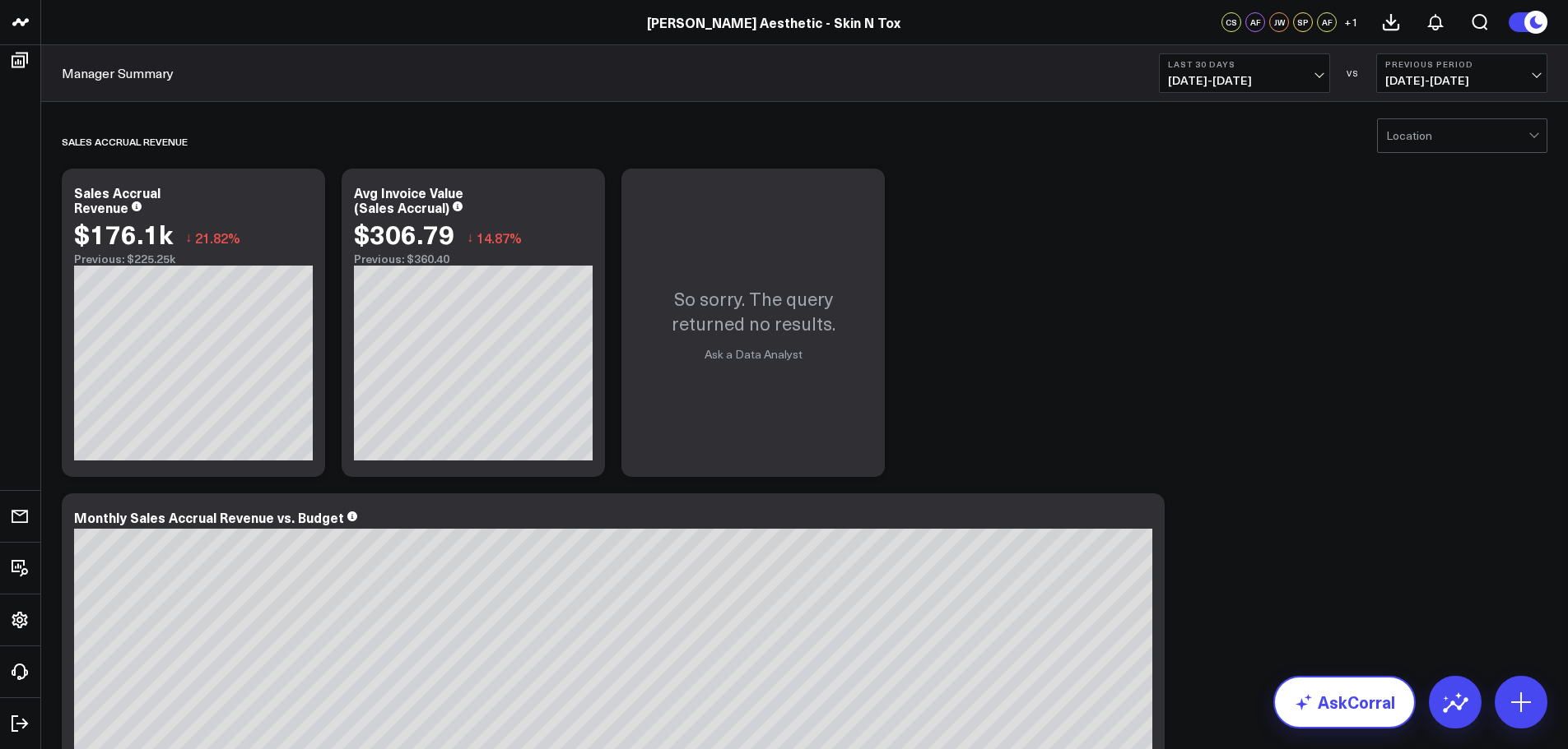
click at [1342, 695] on link "AskCorral" at bounding box center [1345, 702] width 142 height 52
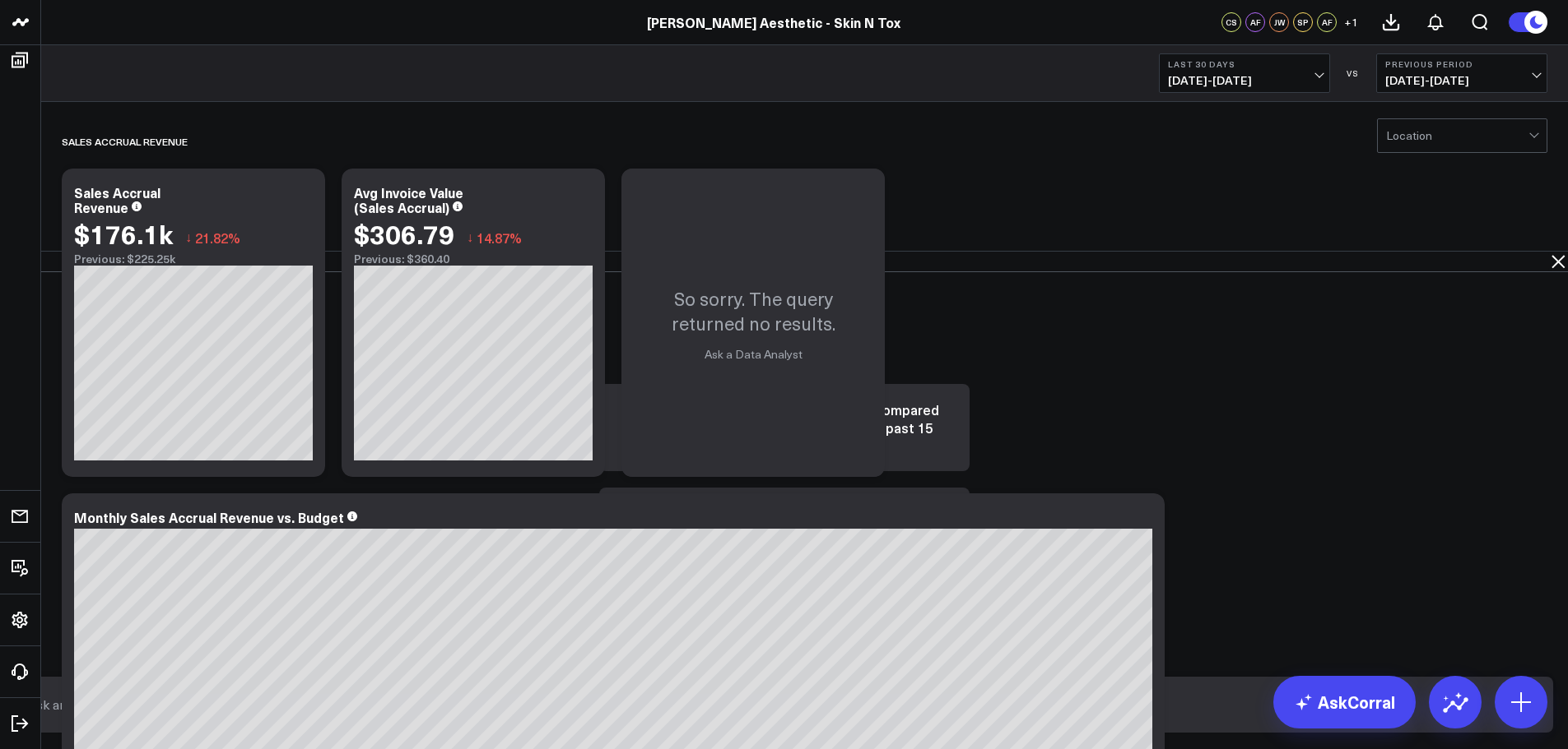
click at [1226, 716] on input "text" at bounding box center [771, 705] width 1495 height 30
type input "Sales accrual for June 2025"
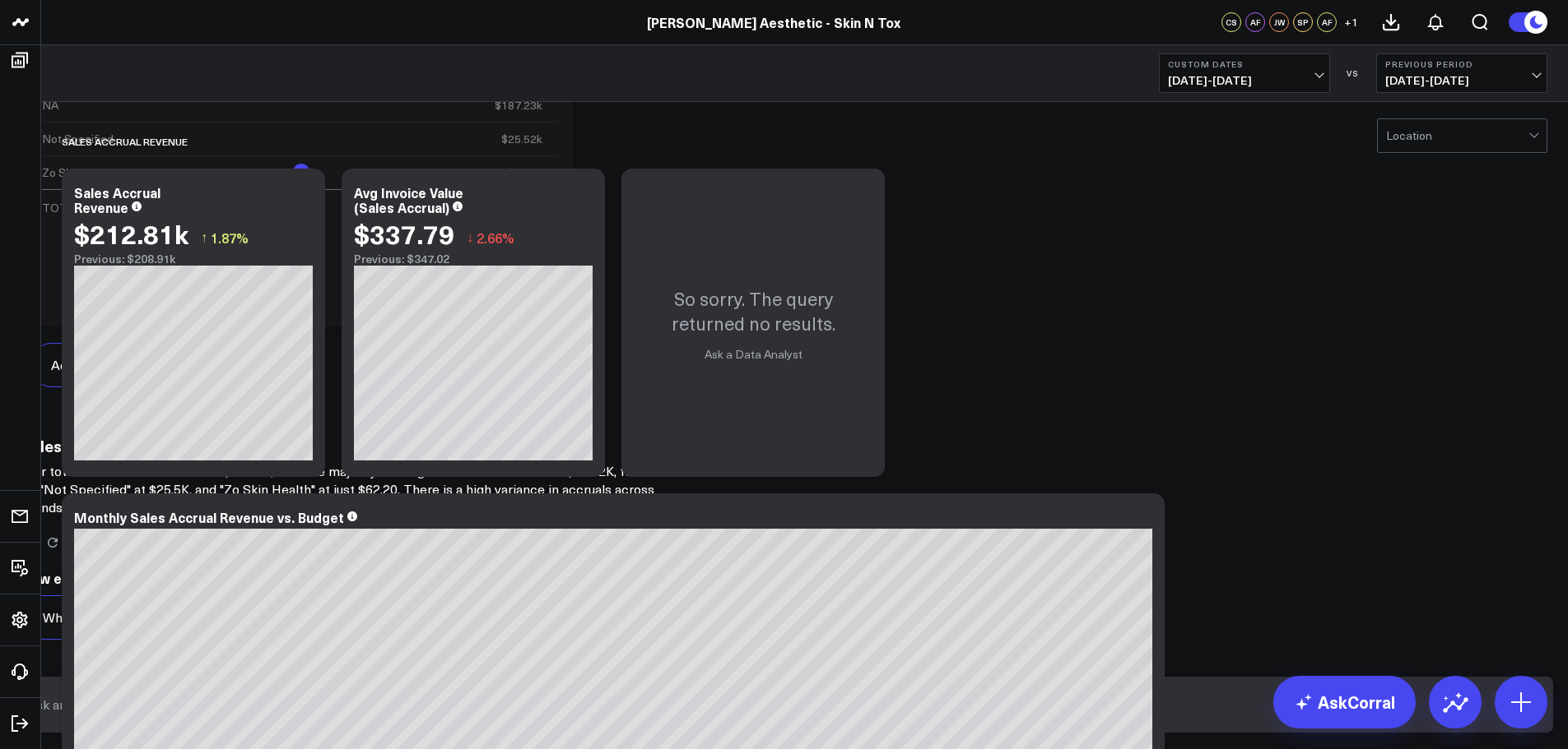
scroll to position [1158, 0]
